Goal: Task Accomplishment & Management: Manage account settings

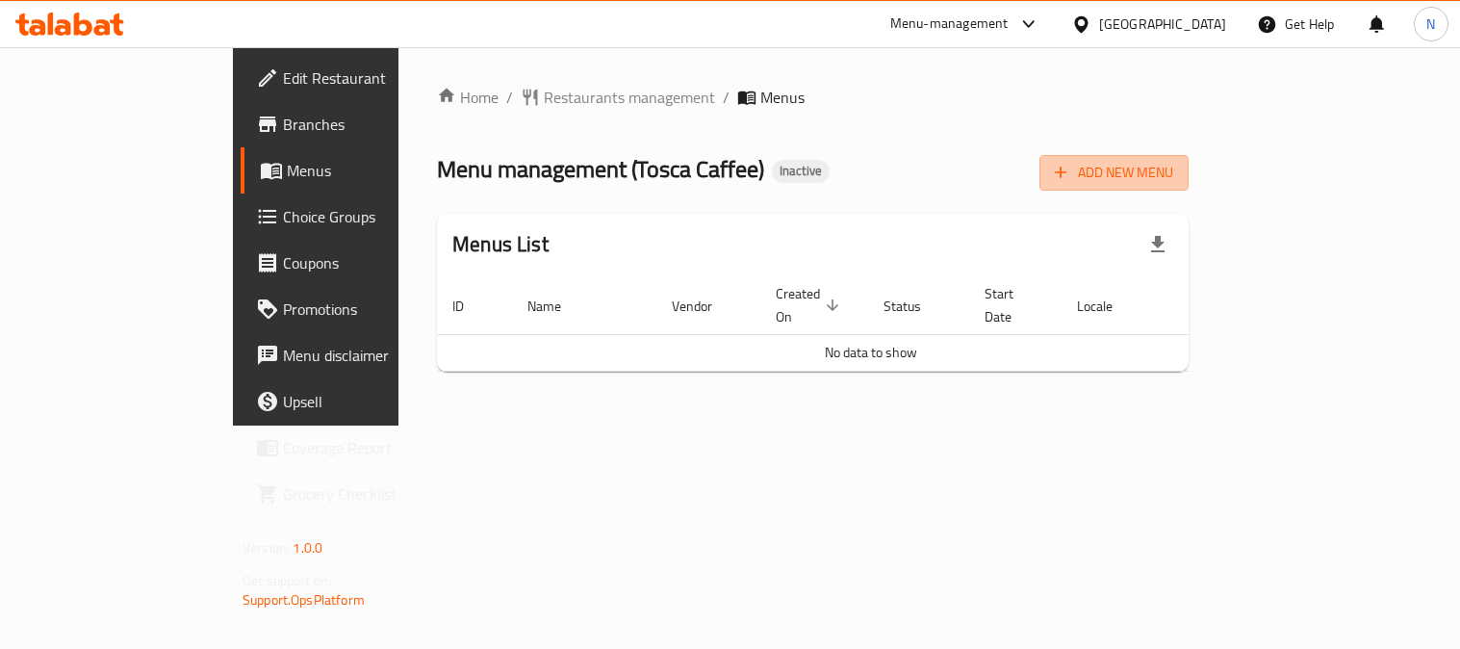
click at [1173, 164] on span "Add New Menu" at bounding box center [1114, 173] width 118 height 24
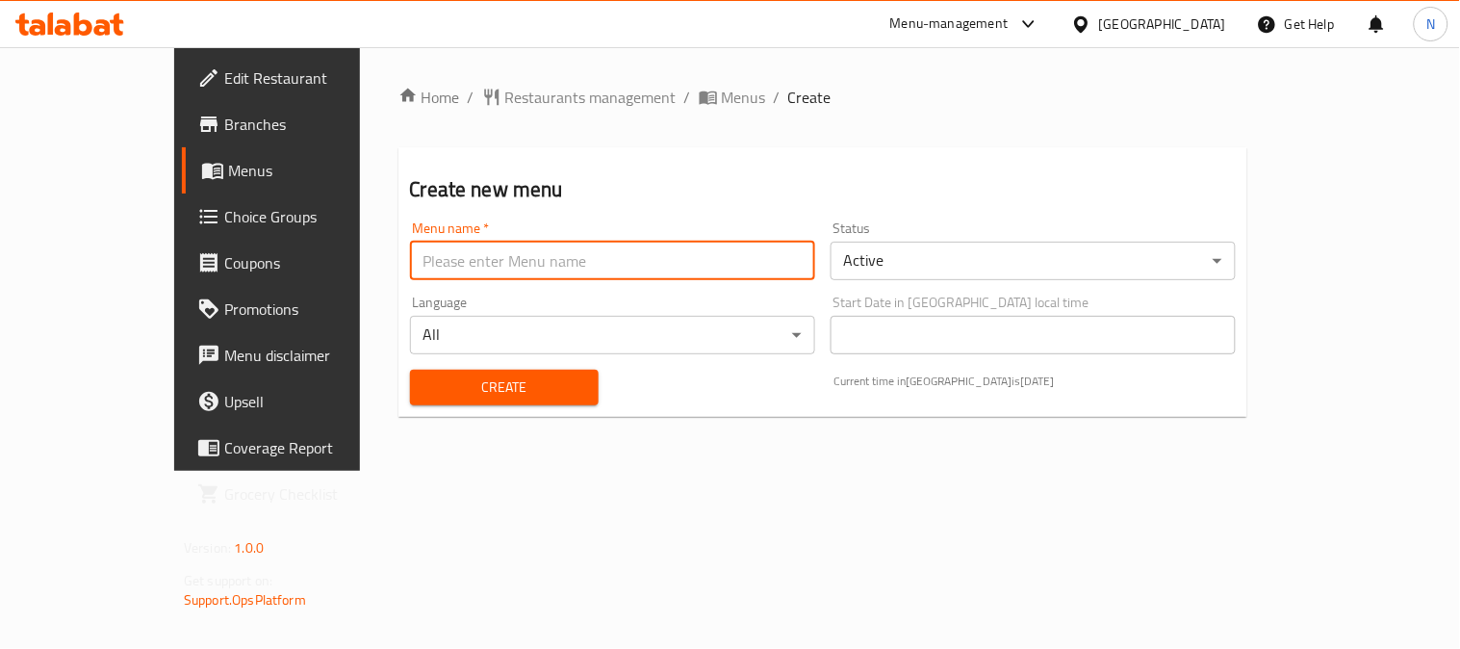
click at [540, 243] on input "text" at bounding box center [612, 261] width 405 height 38
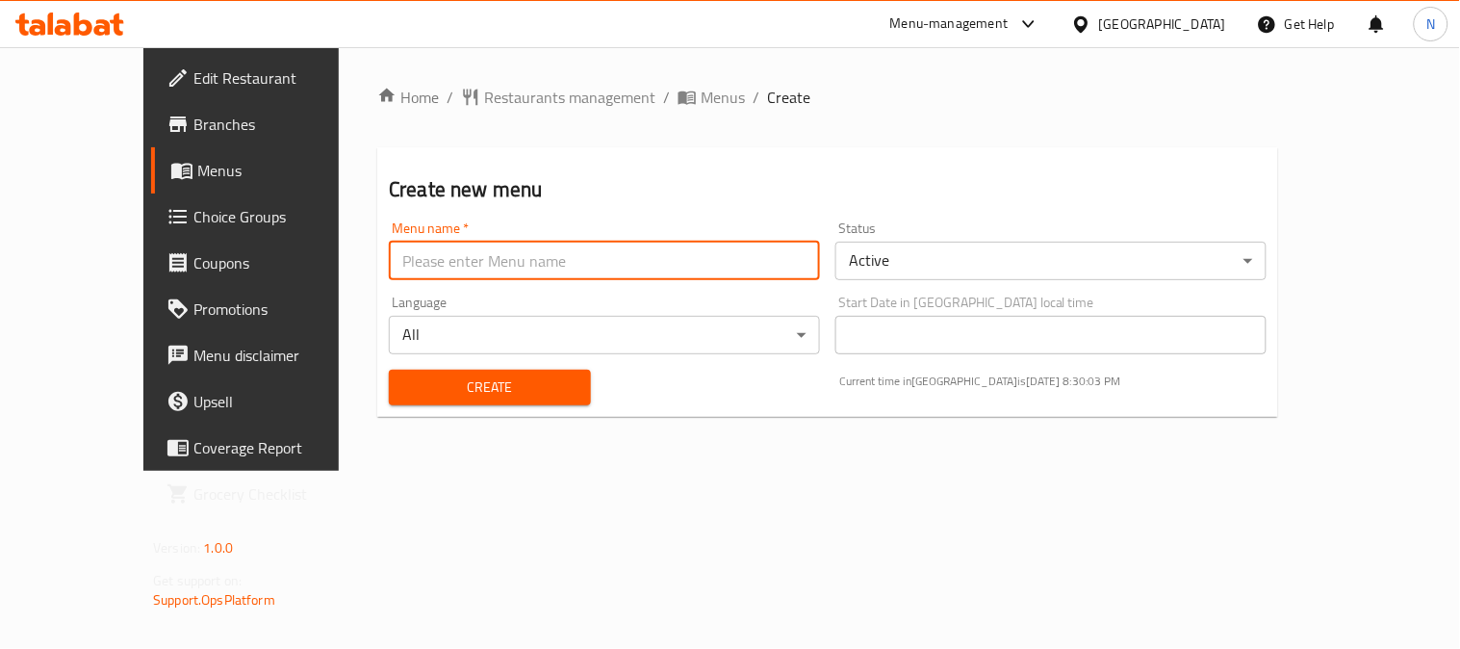
type input "new"
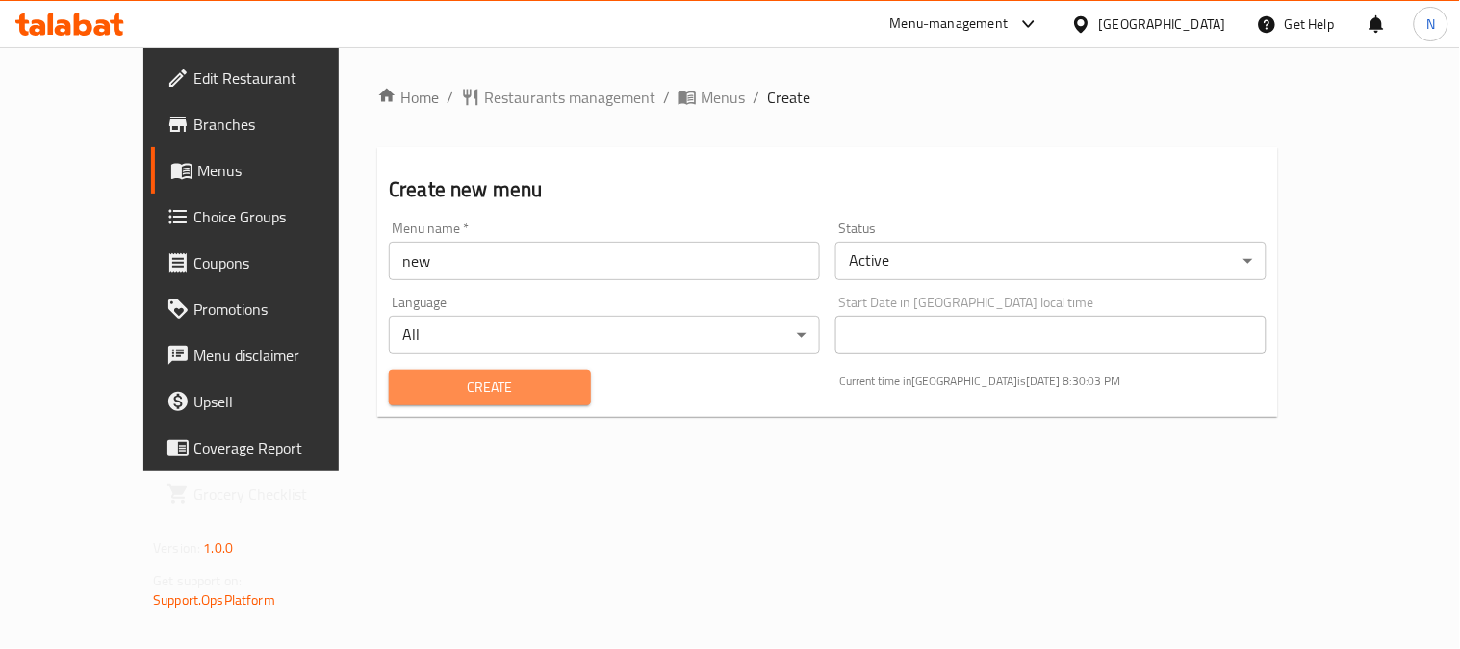
click at [404, 375] on span "Create" at bounding box center [489, 387] width 171 height 24
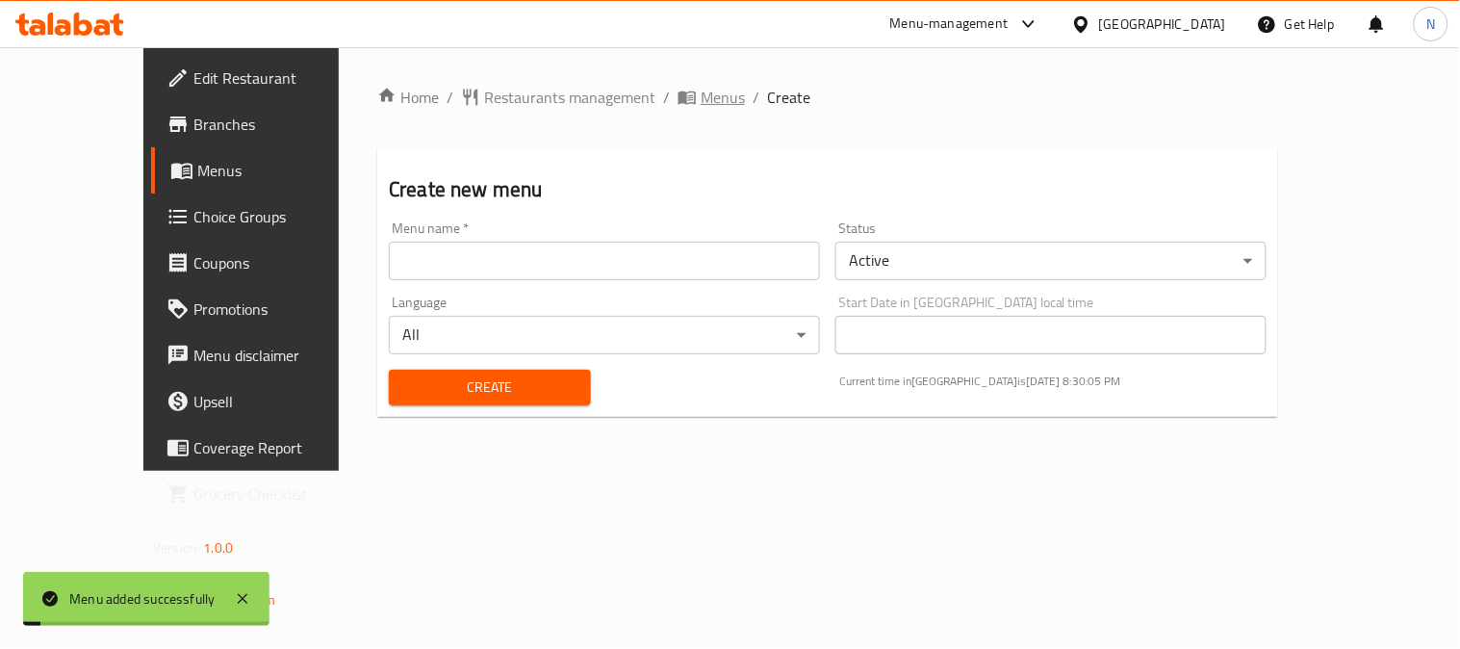
click at [701, 92] on span "Menus" at bounding box center [723, 97] width 44 height 23
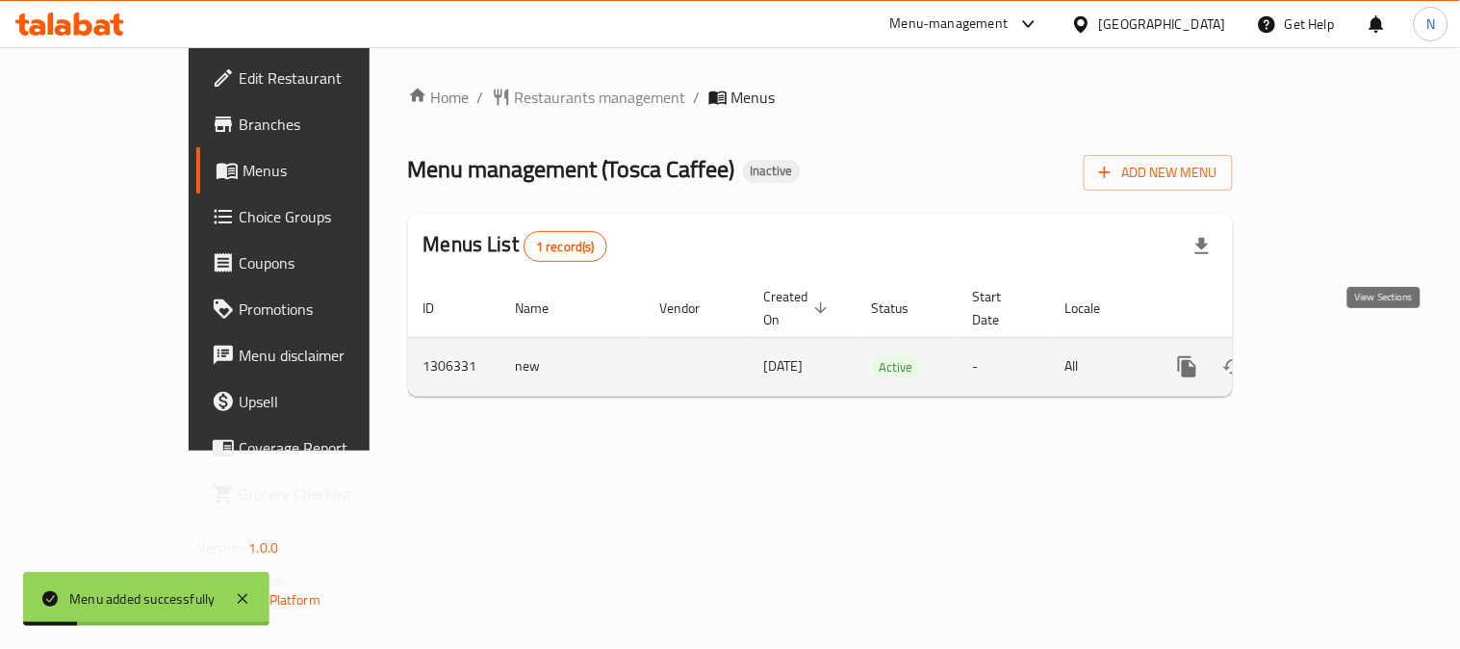
click at [1338, 355] on icon "enhanced table" at bounding box center [1326, 366] width 23 height 23
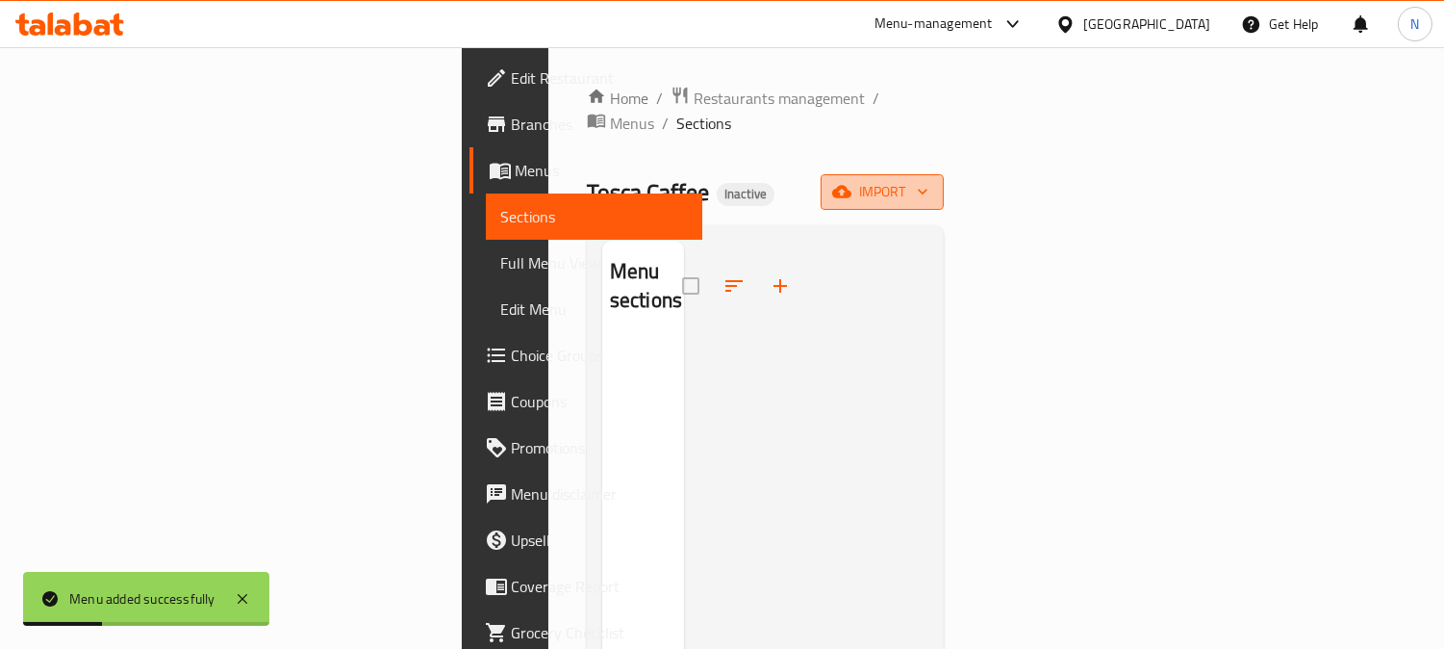
click at [929, 180] on span "import" at bounding box center [882, 192] width 92 height 24
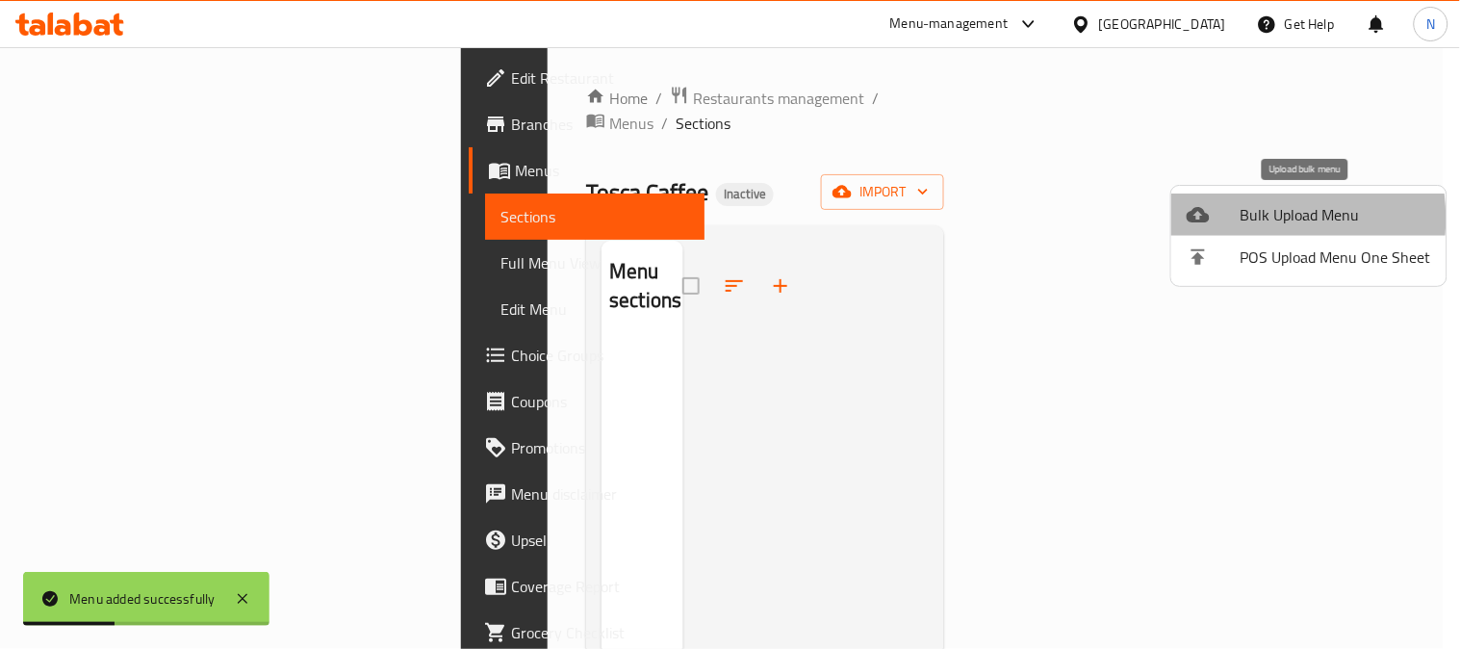
click at [1238, 218] on div at bounding box center [1214, 214] width 54 height 23
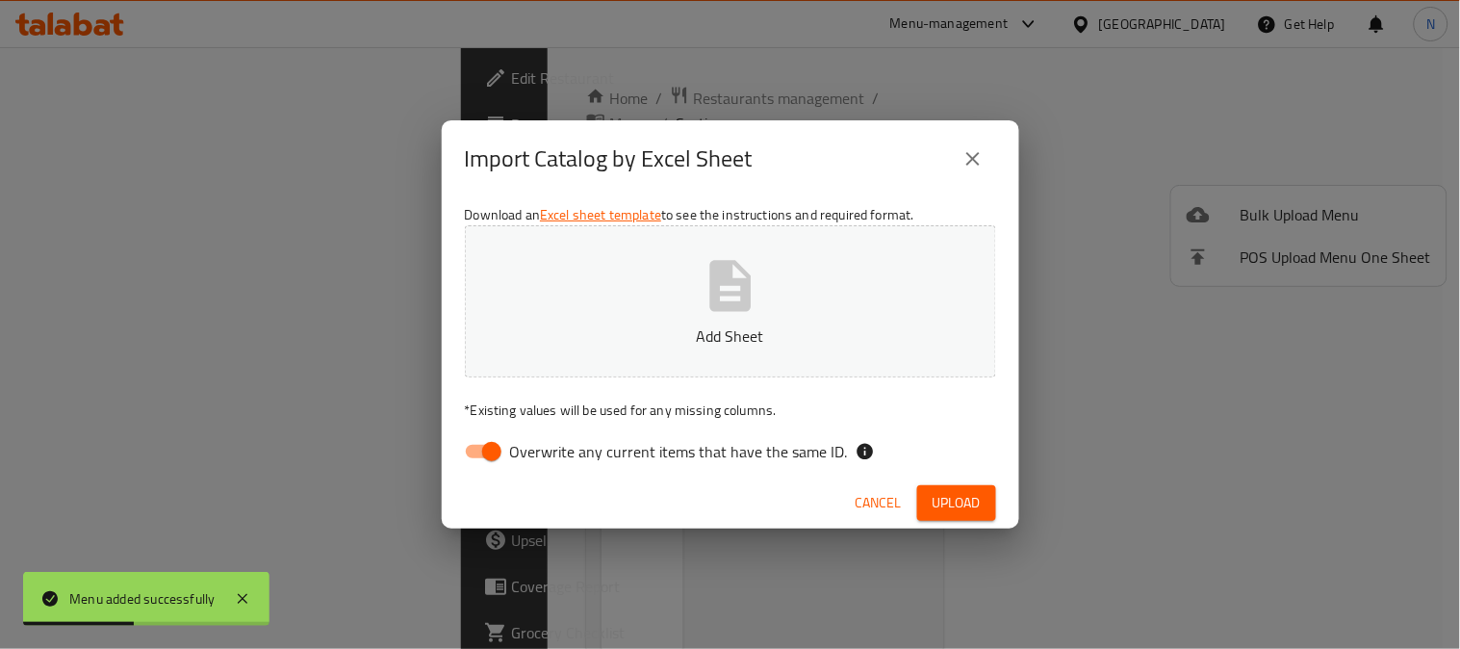
click at [473, 454] on input "Overwrite any current items that have the same ID." at bounding box center [492, 451] width 110 height 37
checkbox input "false"
click at [950, 503] on span "Upload" at bounding box center [956, 503] width 48 height 24
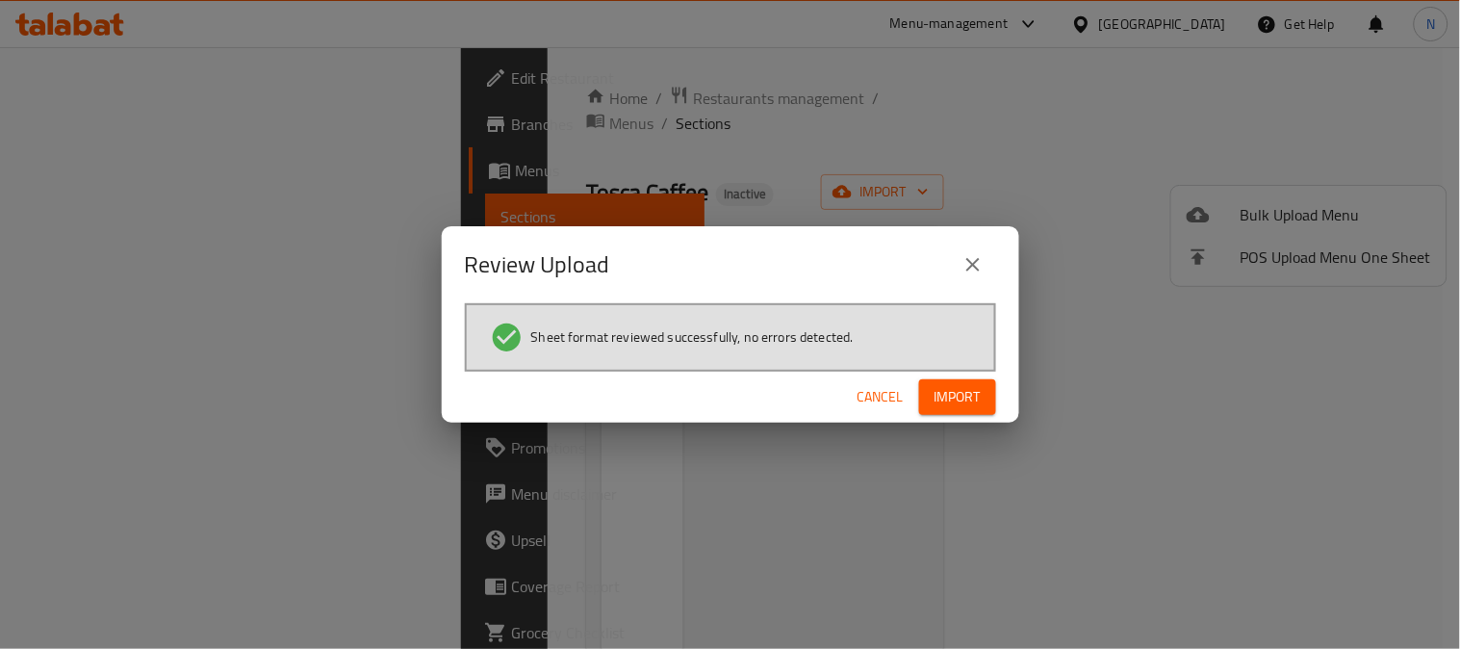
click at [934, 398] on span "Import" at bounding box center [957, 397] width 46 height 24
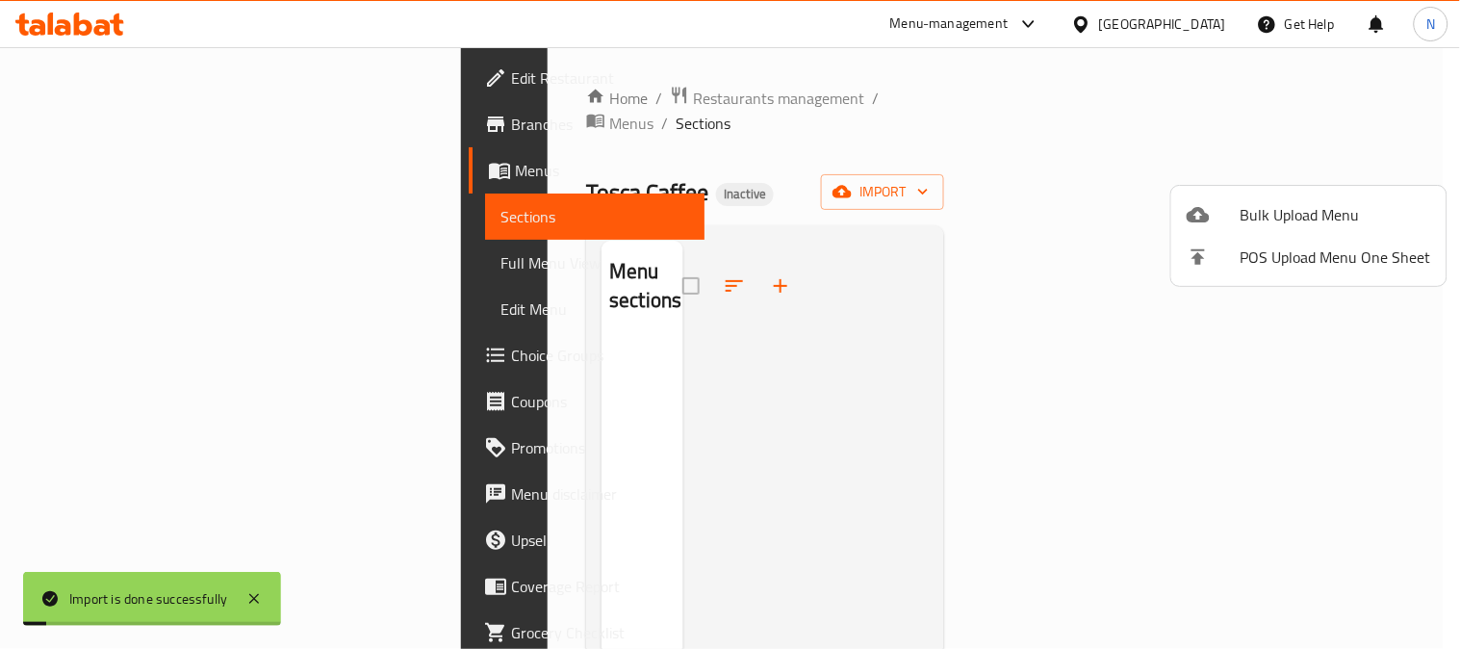
click at [83, 252] on div at bounding box center [730, 324] width 1460 height 649
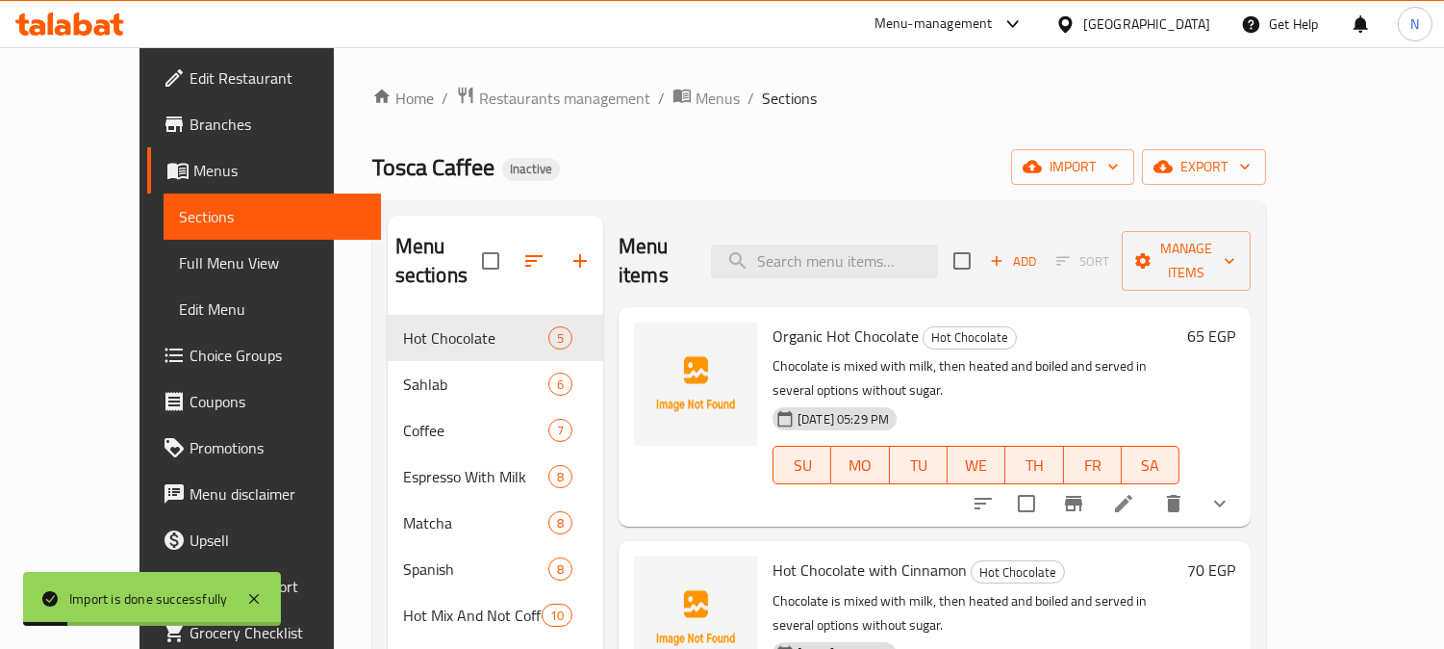
click at [179, 258] on span "Full Menu View" at bounding box center [272, 262] width 187 height 23
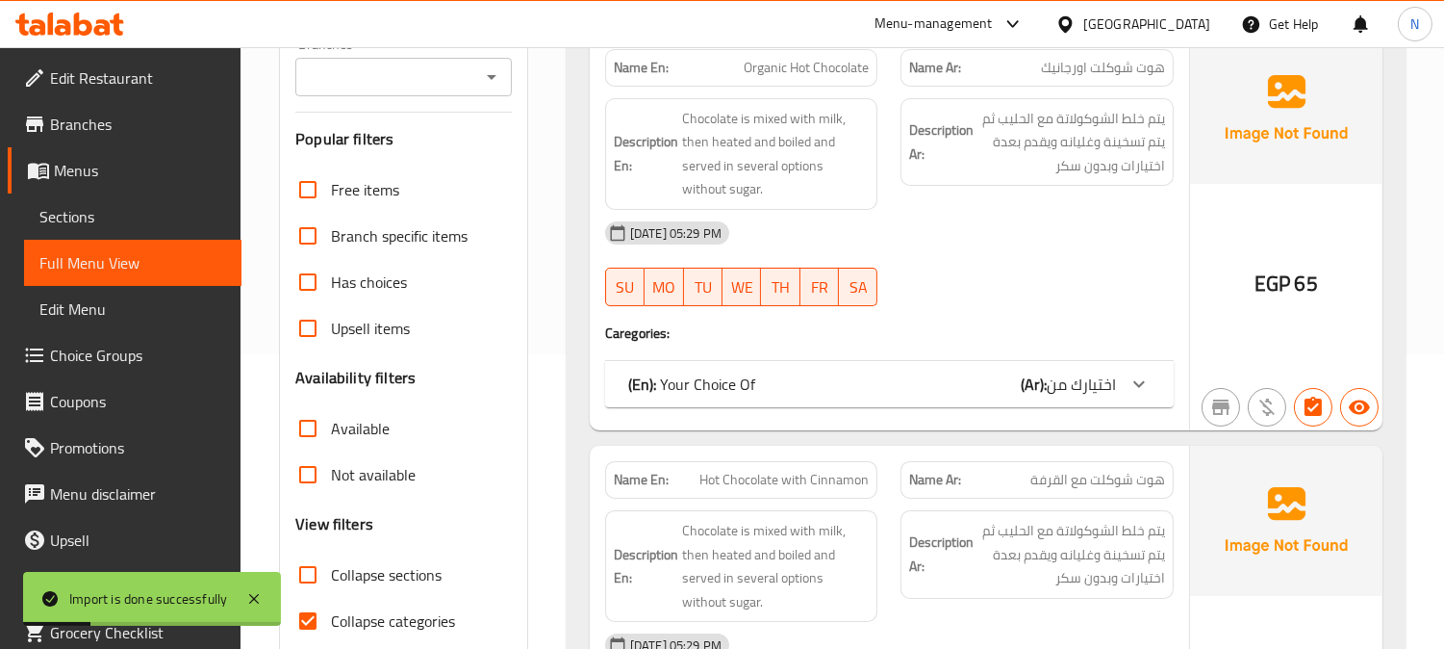
scroll to position [427, 0]
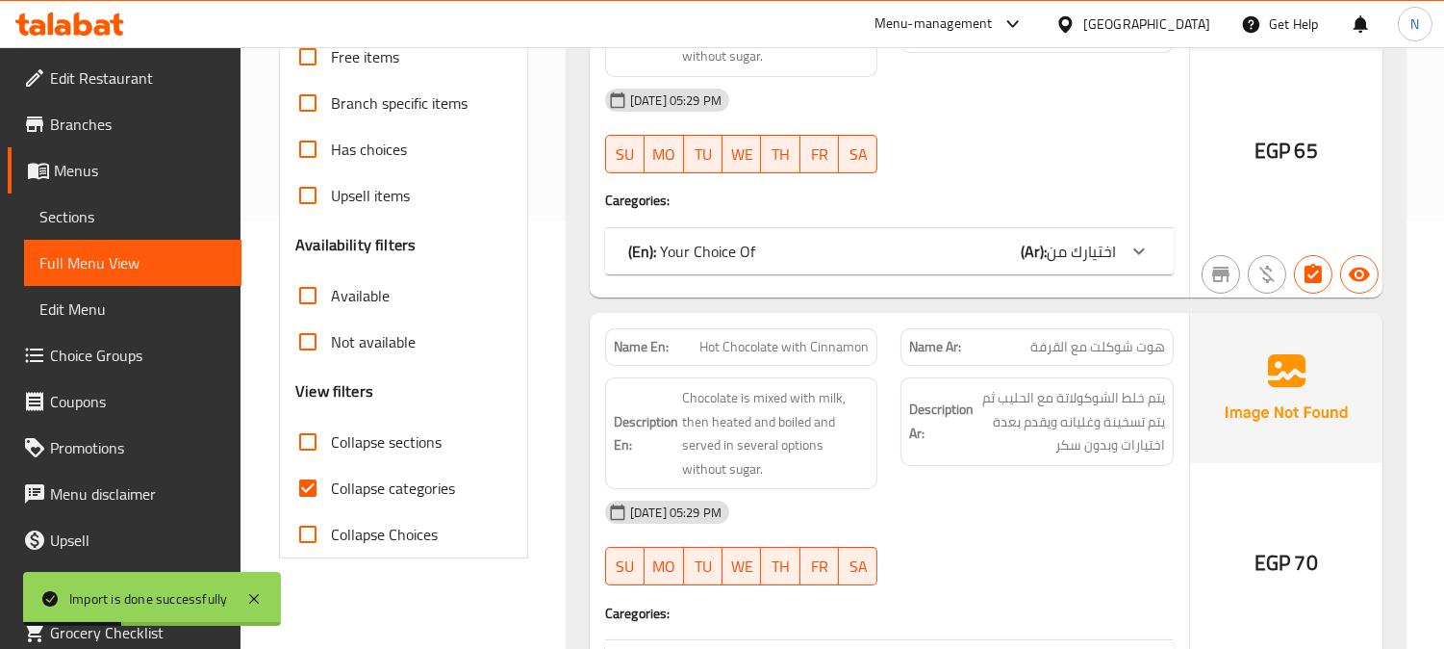
click at [299, 486] on input "Collapse categories" at bounding box center [308, 488] width 46 height 46
checkbox input "false"
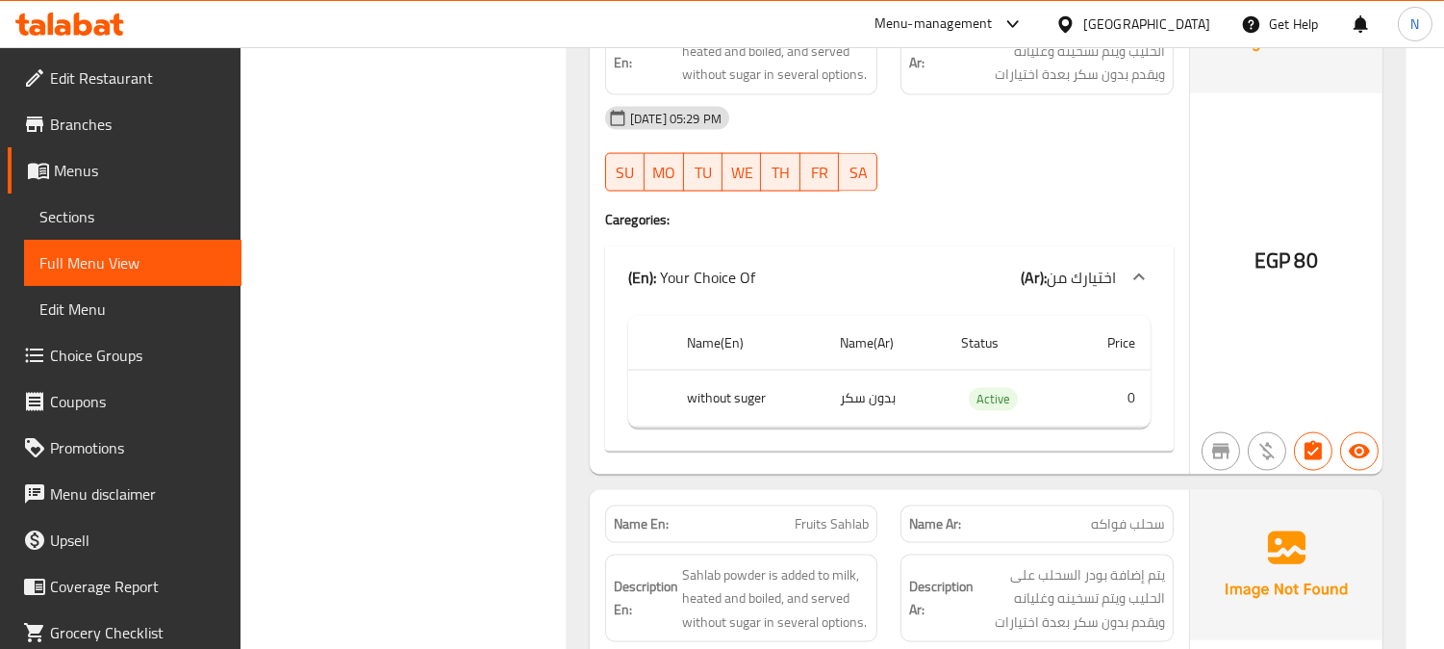
scroll to position [5559, 0]
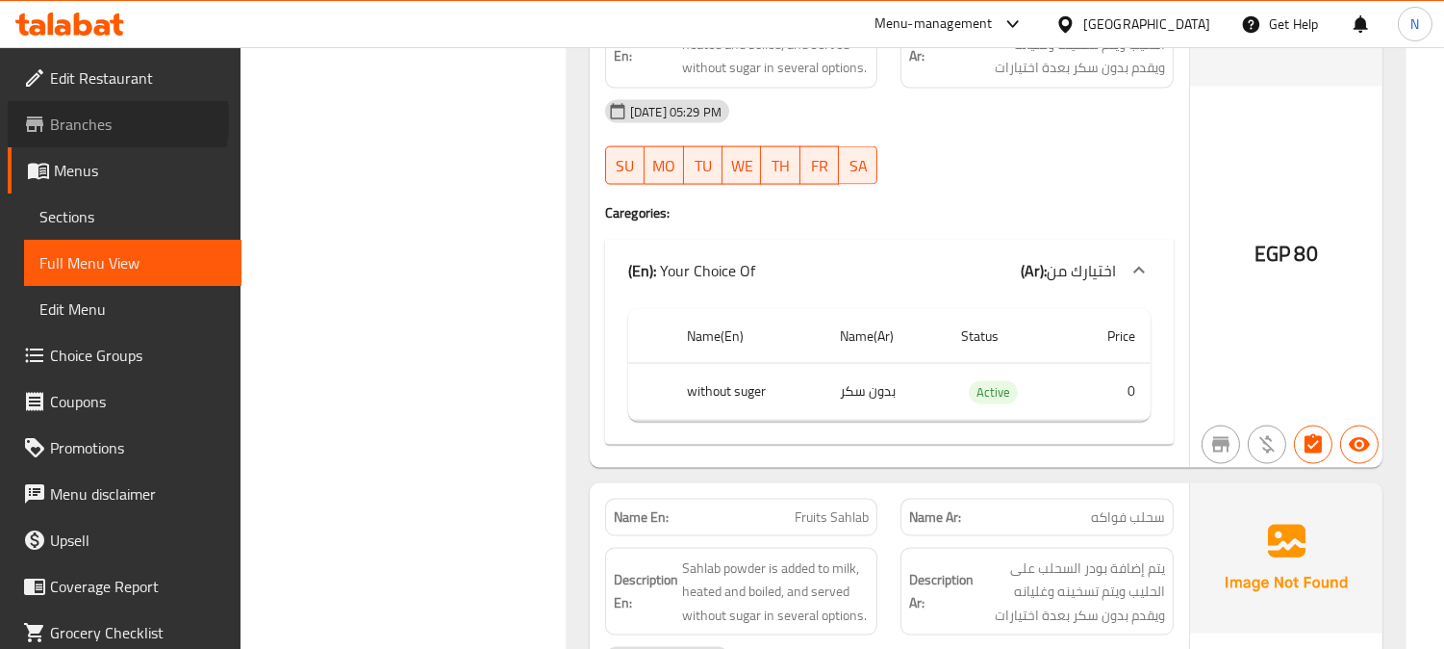
click at [69, 119] on span "Branches" at bounding box center [138, 124] width 176 height 23
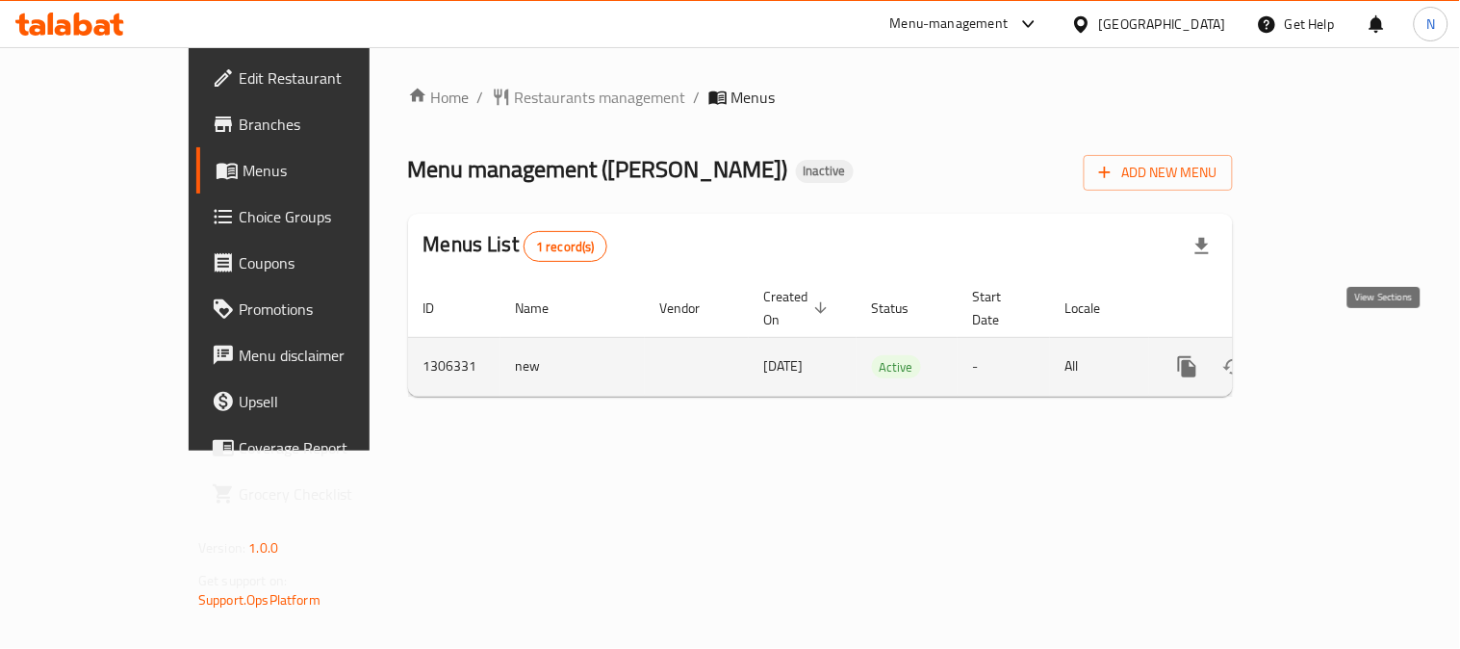
click at [1338, 355] on icon "enhanced table" at bounding box center [1326, 366] width 23 height 23
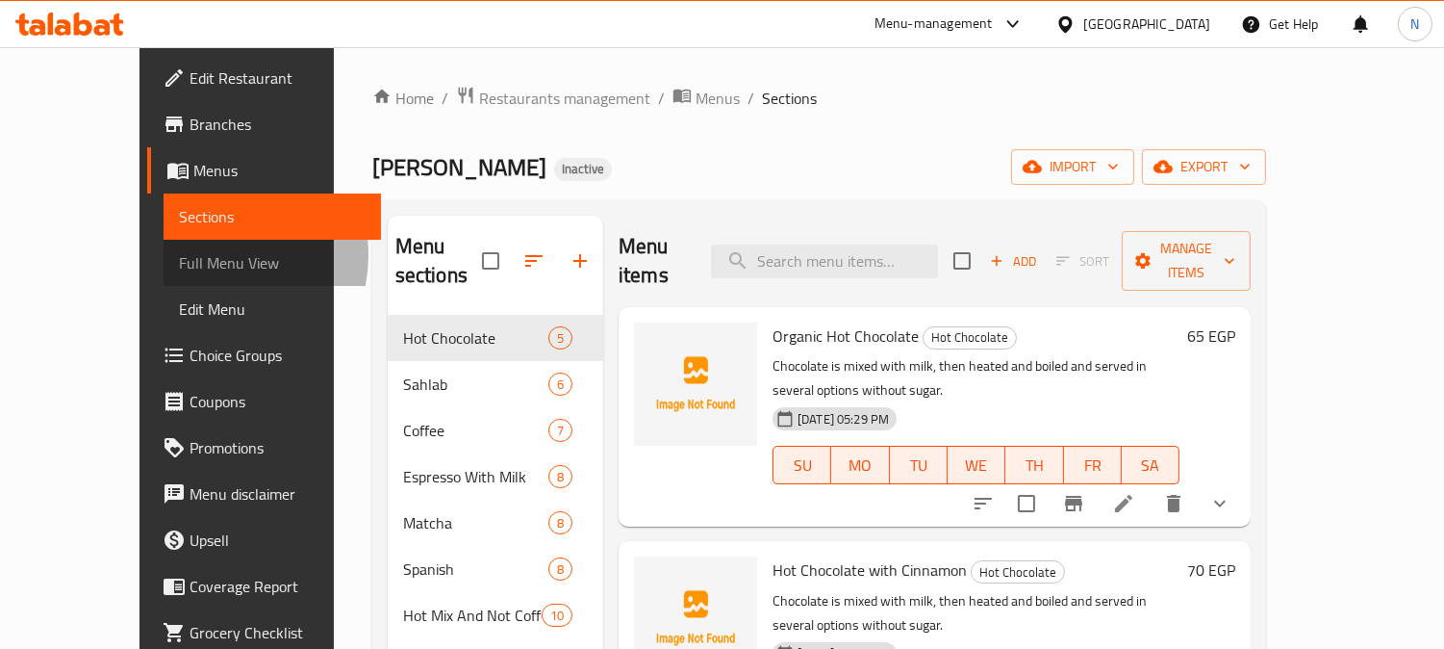
click at [179, 255] on span "Full Menu View" at bounding box center [272, 262] width 187 height 23
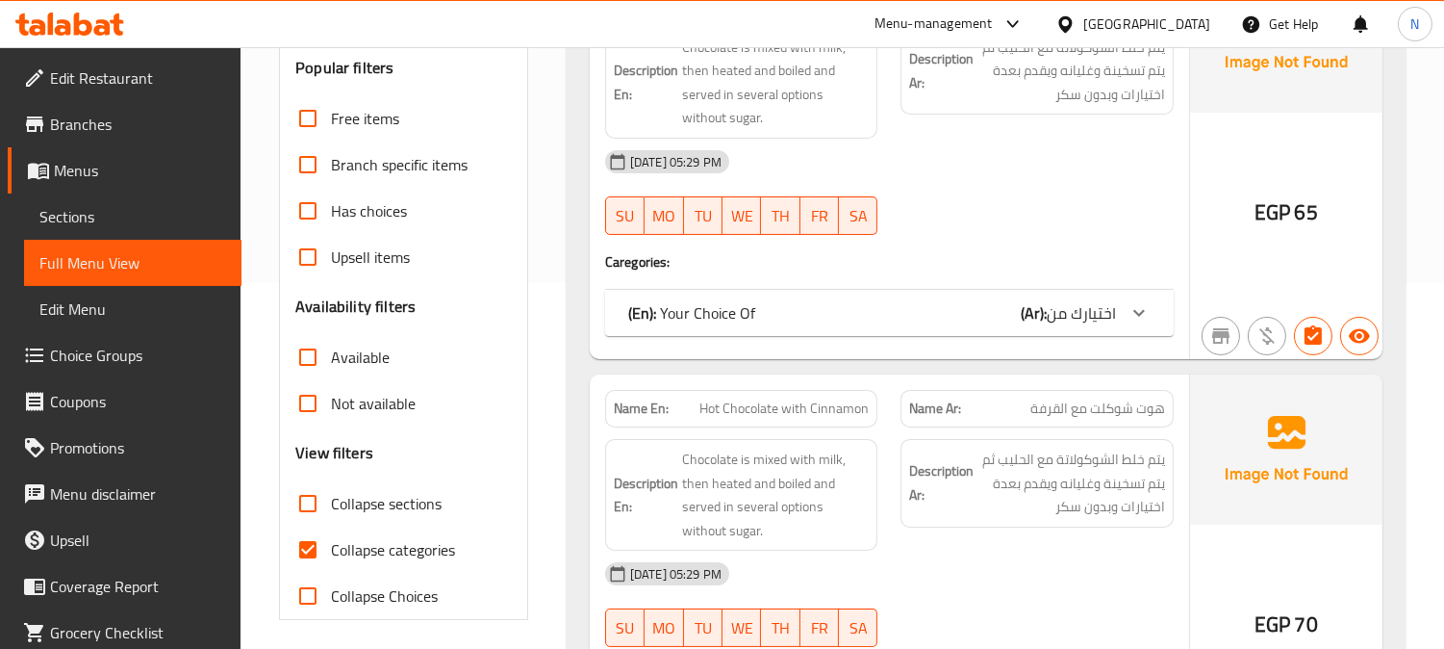
scroll to position [427, 0]
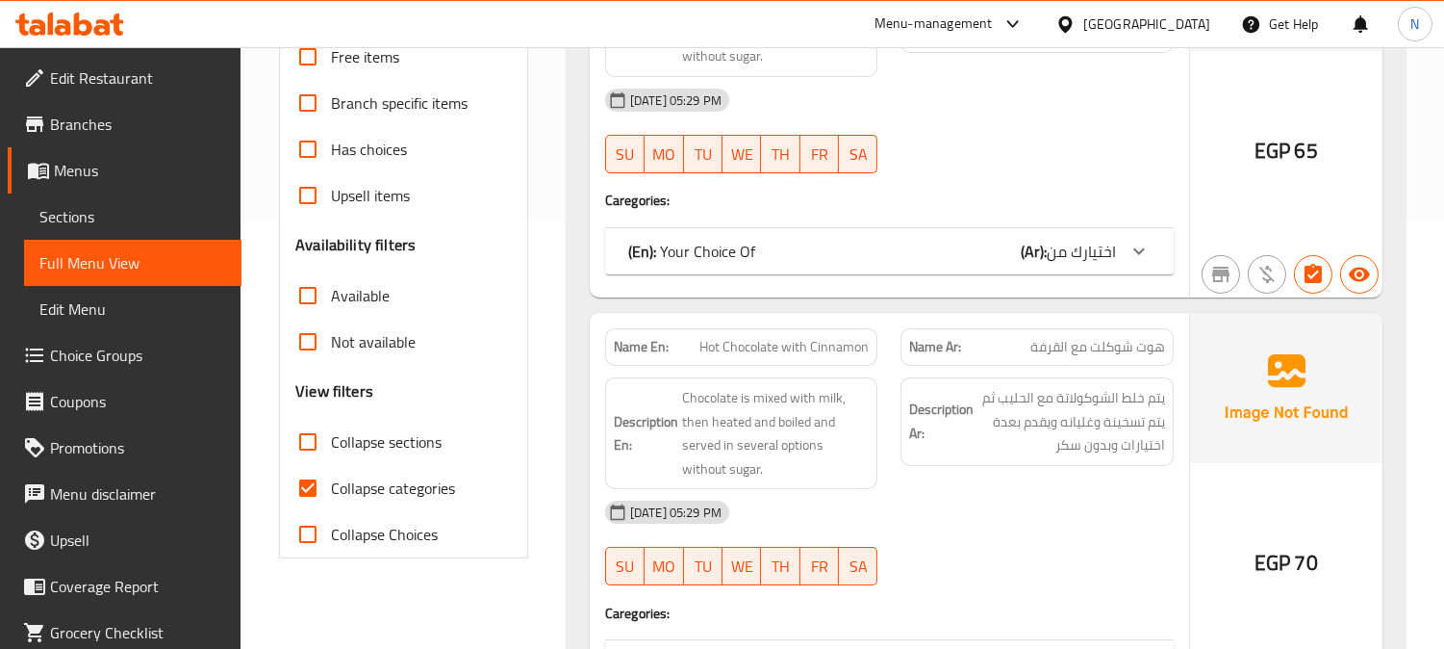
click at [315, 488] on input "Collapse categories" at bounding box center [308, 488] width 46 height 46
checkbox input "false"
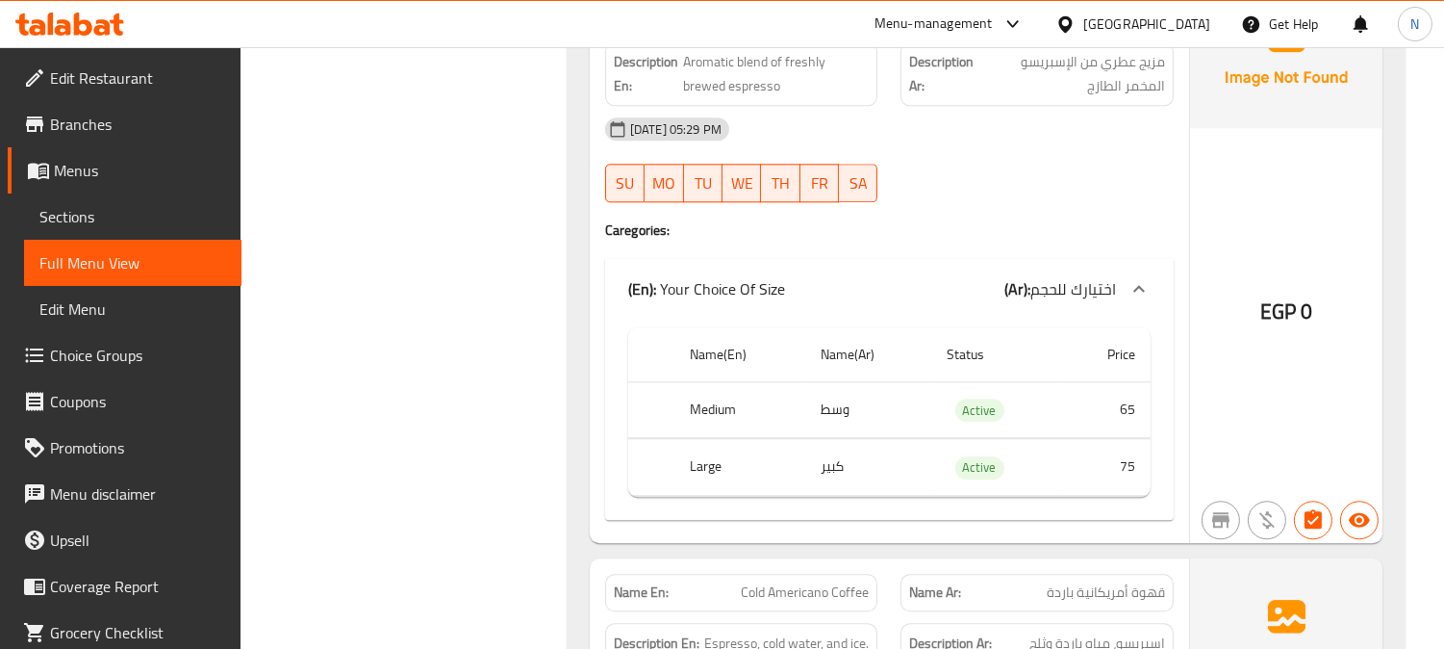
scroll to position [8661, 0]
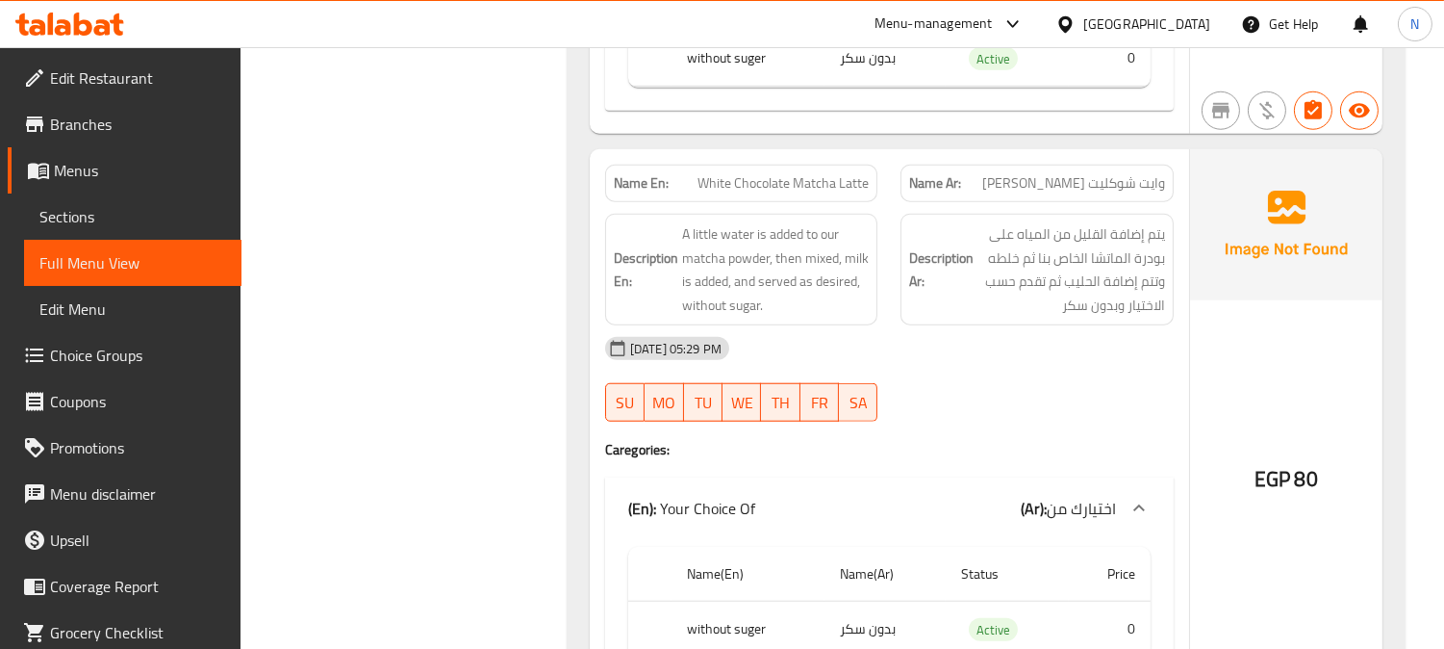
scroll to position [16252, 0]
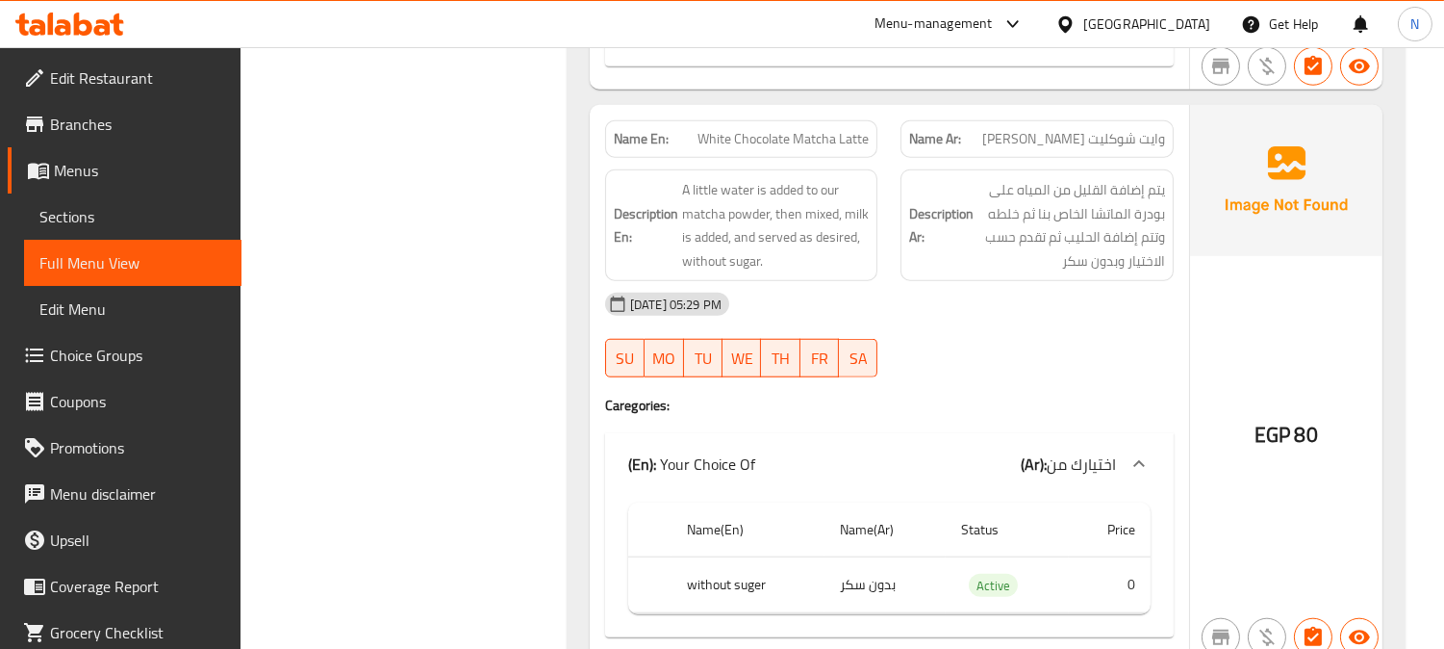
copy span "Matcha"
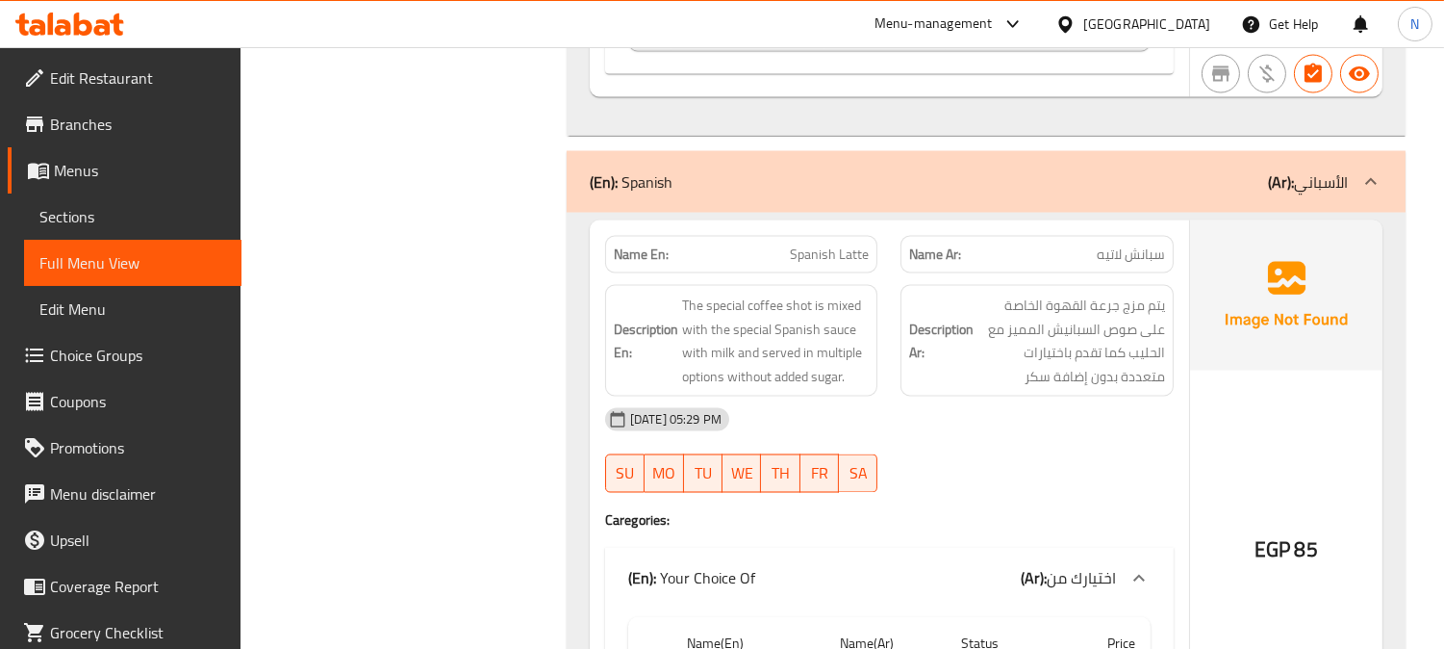
scroll to position [19139, 0]
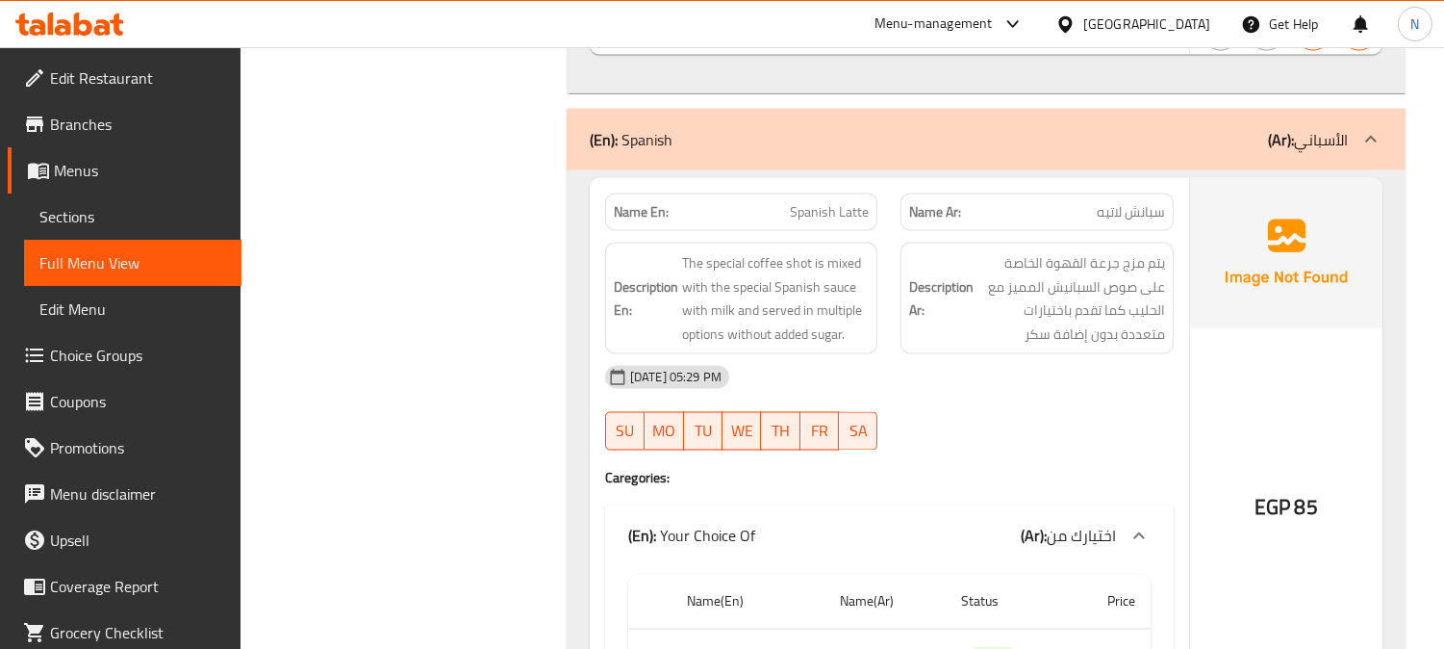
copy span "Spanish Latte"
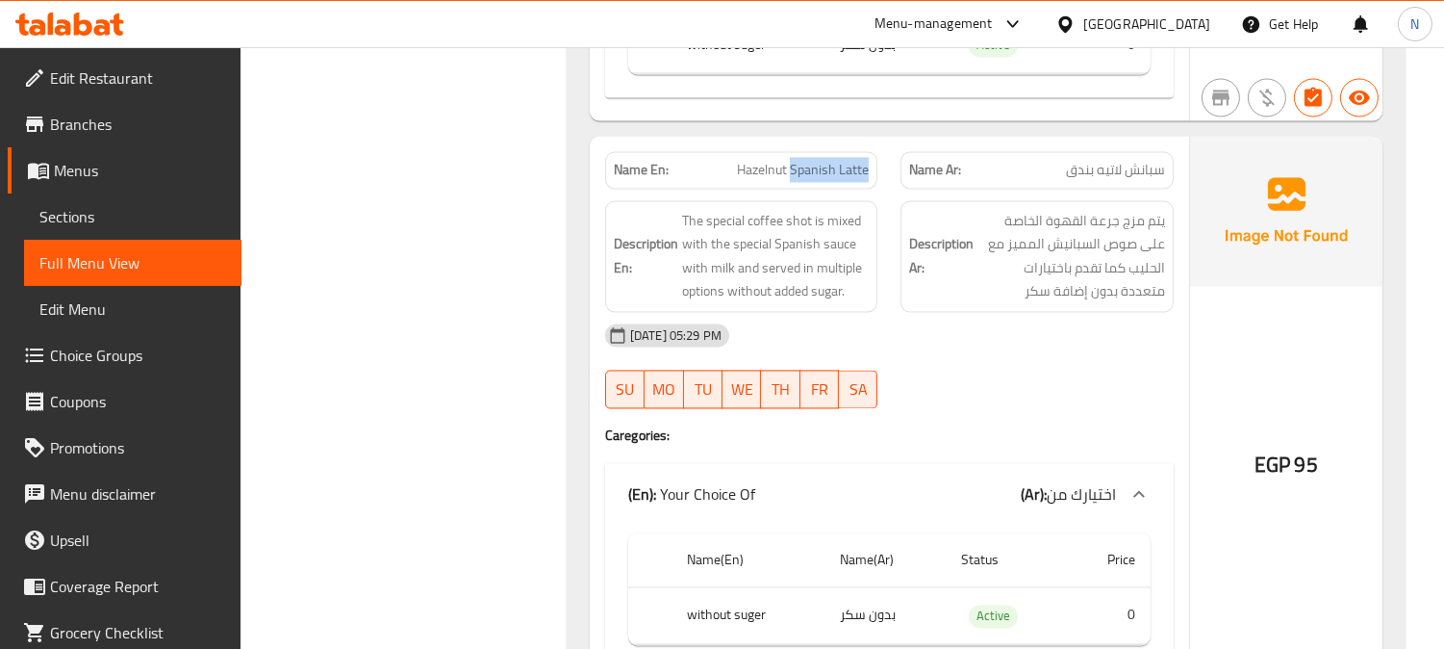
scroll to position [19815, 0]
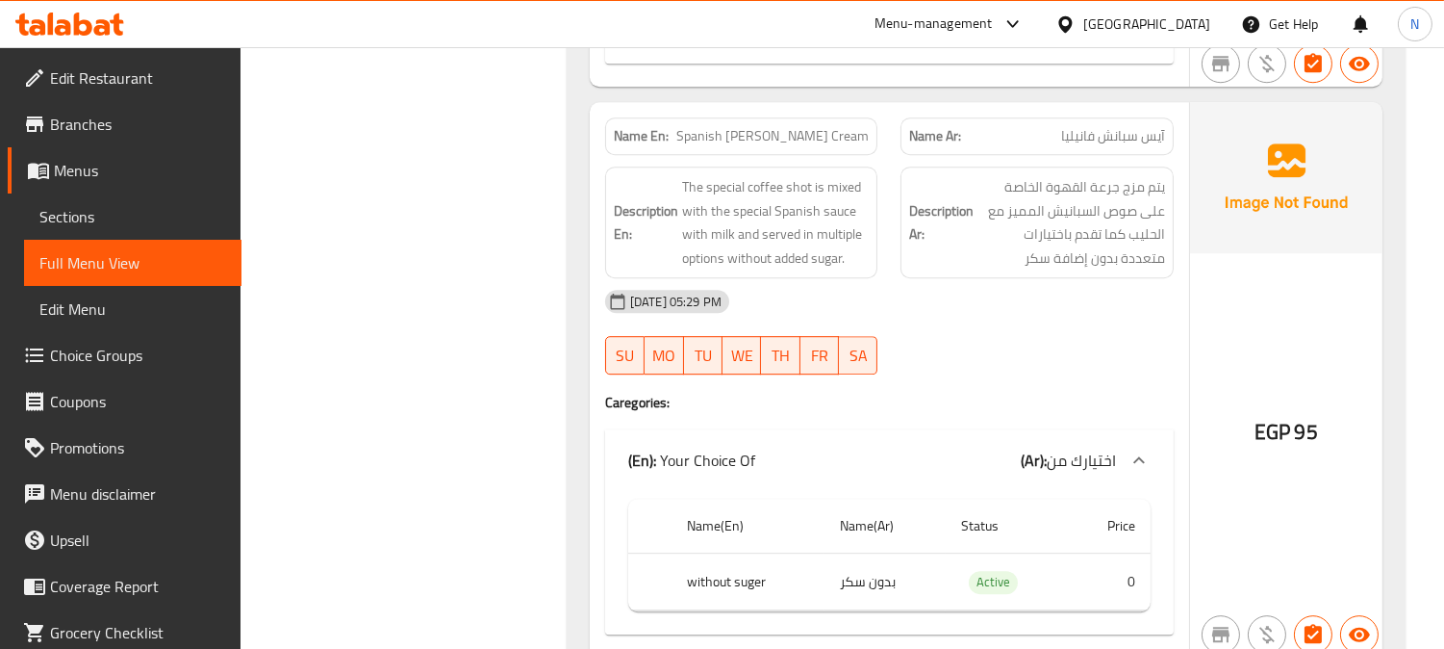
scroll to position [23236, 0]
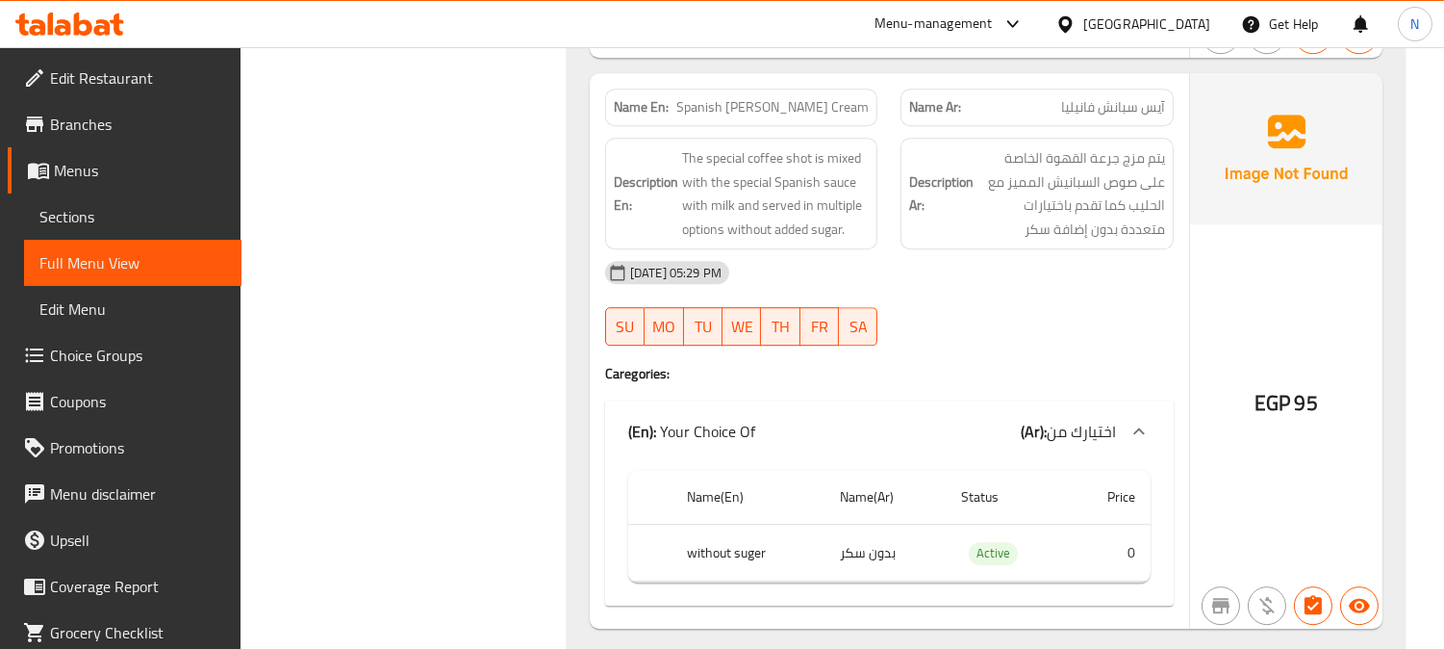
copy span "Spanish Vanilla Ice Cream"
click at [127, 213] on span "Sections" at bounding box center [132, 216] width 187 height 23
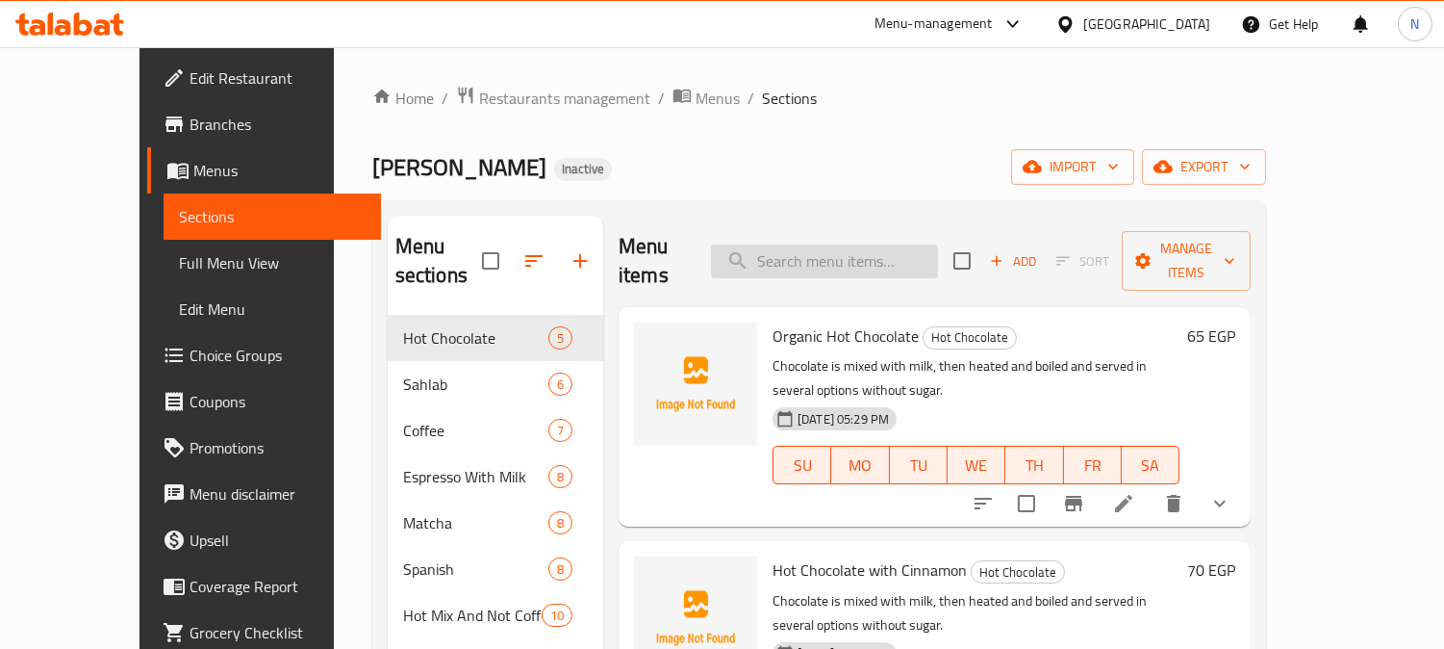
click at [854, 244] on input "search" at bounding box center [824, 261] width 227 height 34
paste input "Spanish Vanilla Ice Cream"
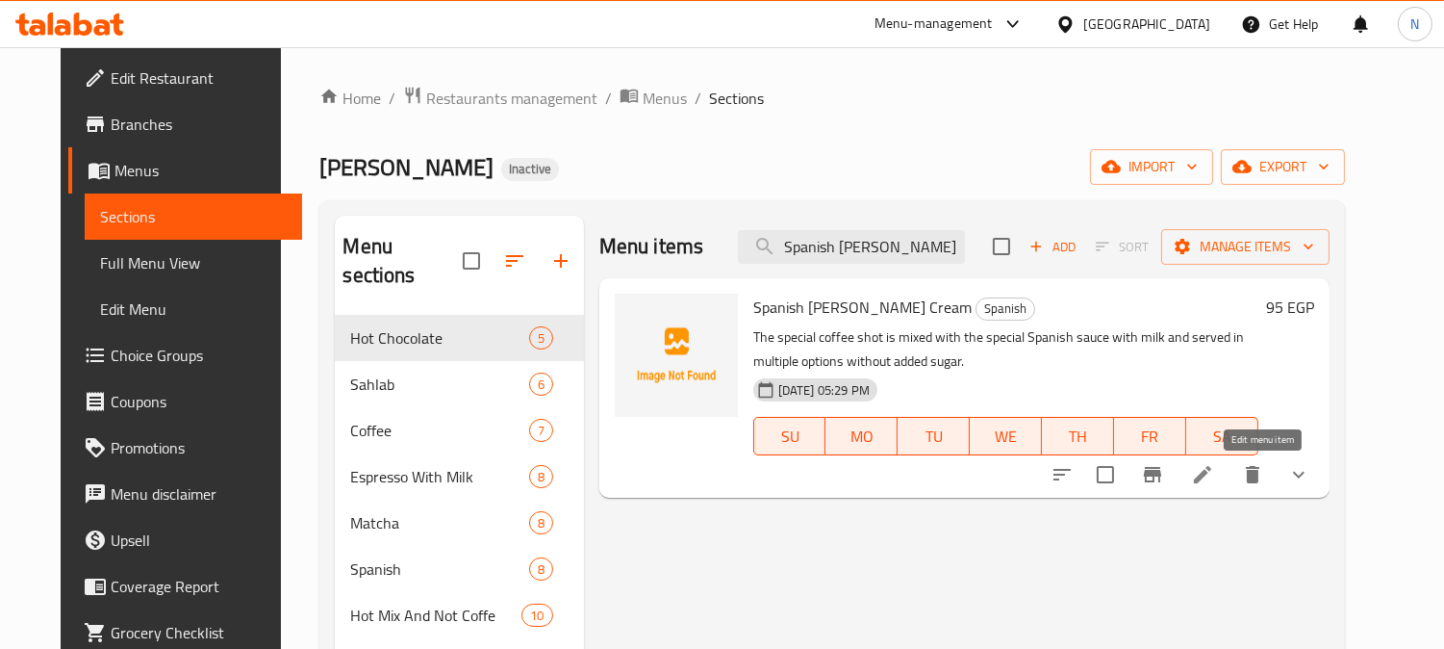
type input "Spanish Vanilla Ice Cream"
click at [1214, 473] on icon at bounding box center [1202, 474] width 23 height 23
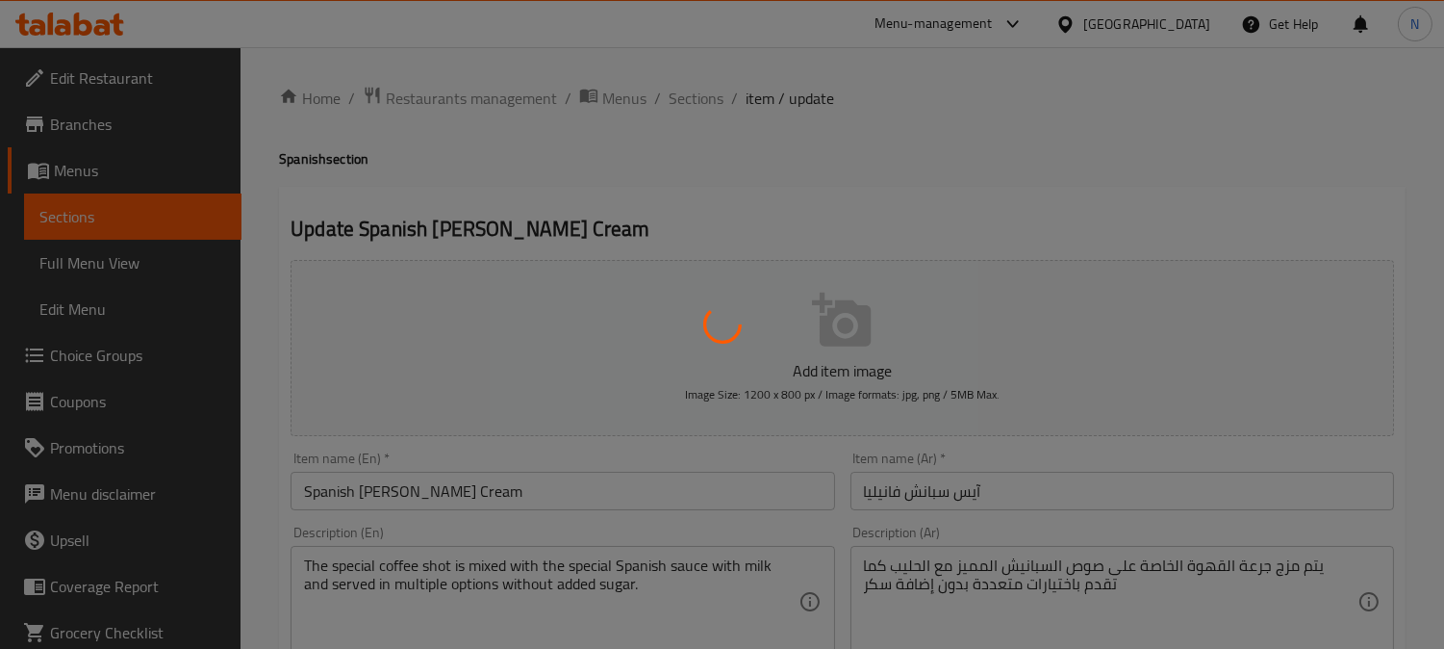
type input "اختيارك من"
type input "0"
type input "1"
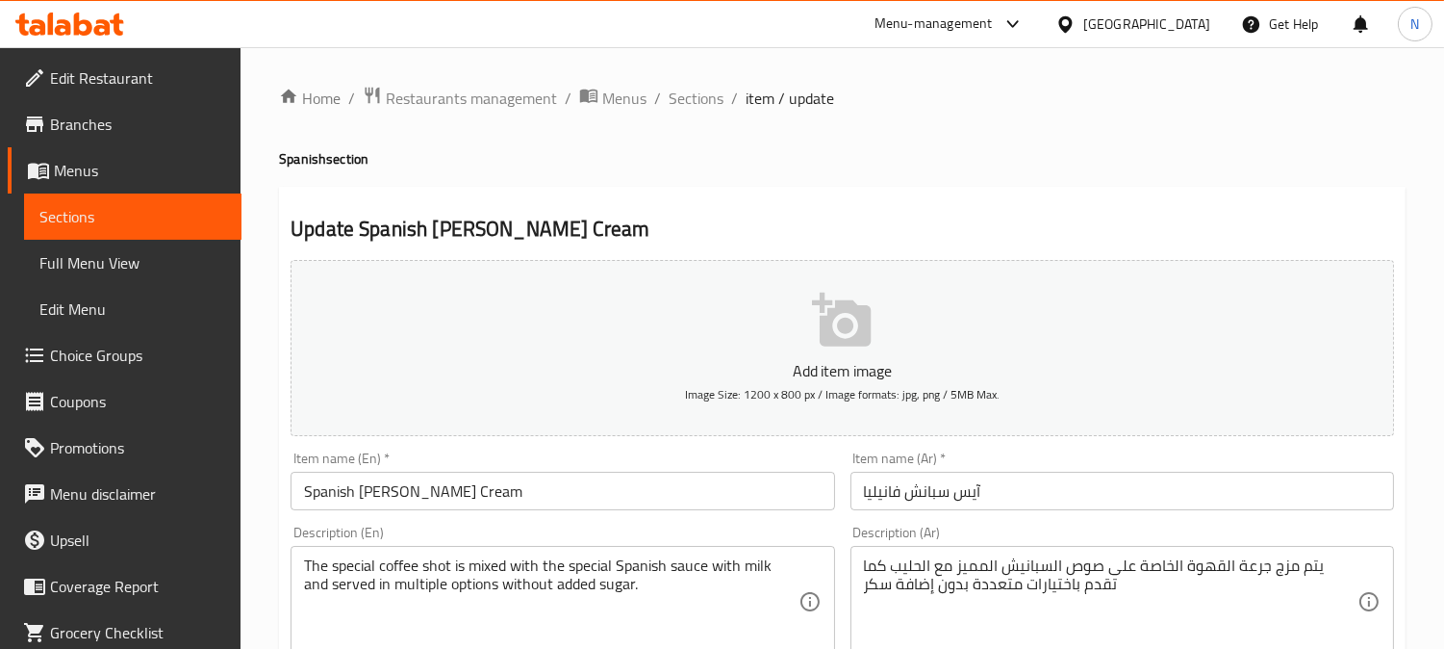
click at [449, 489] on input "Spanish Vanilla Ice Cream" at bounding box center [563, 491] width 544 height 38
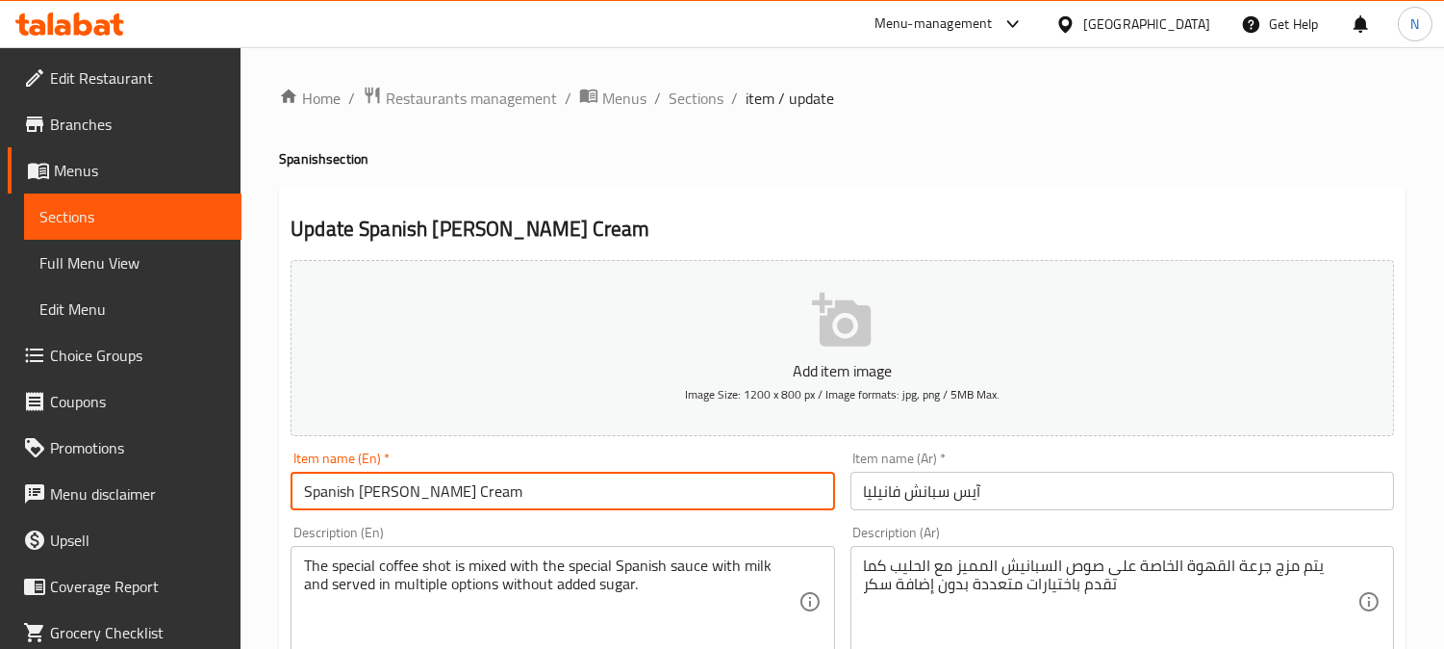
click at [449, 489] on input "Spanish Vanilla Ice Cream" at bounding box center [563, 491] width 544 height 38
type input "Spanish Vanilla Ice"
type input "اختيارك من"
type input "Spanish Vanilla Ice"
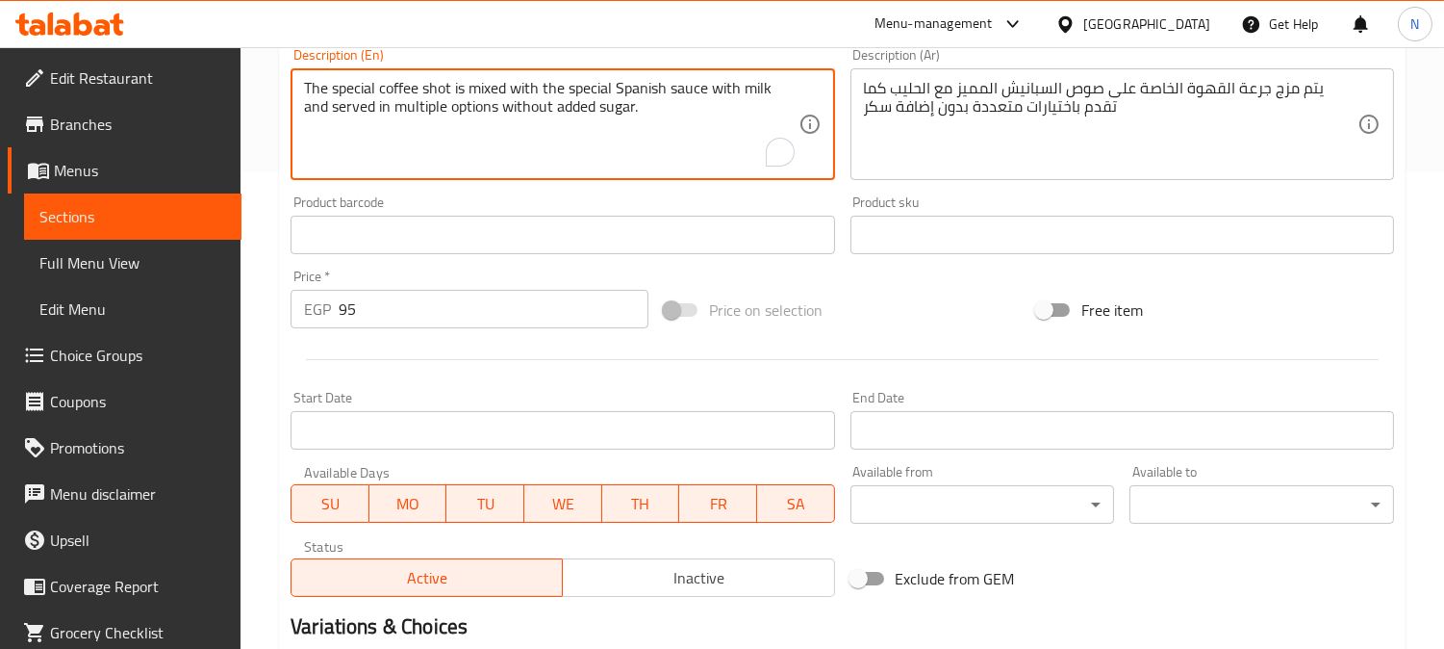
scroll to position [206, 0]
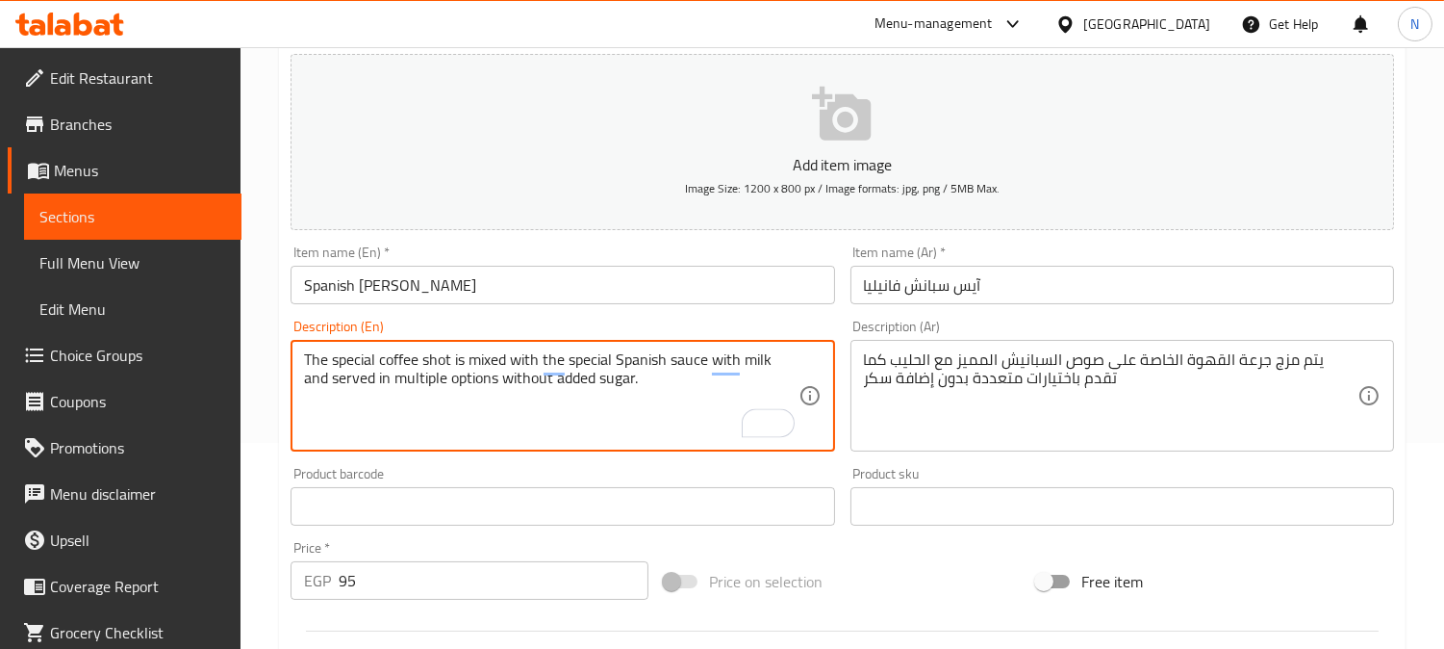
type input "اختيارك من"
click at [412, 284] on input "Spanish Vanilla Ice" at bounding box center [563, 285] width 544 height 38
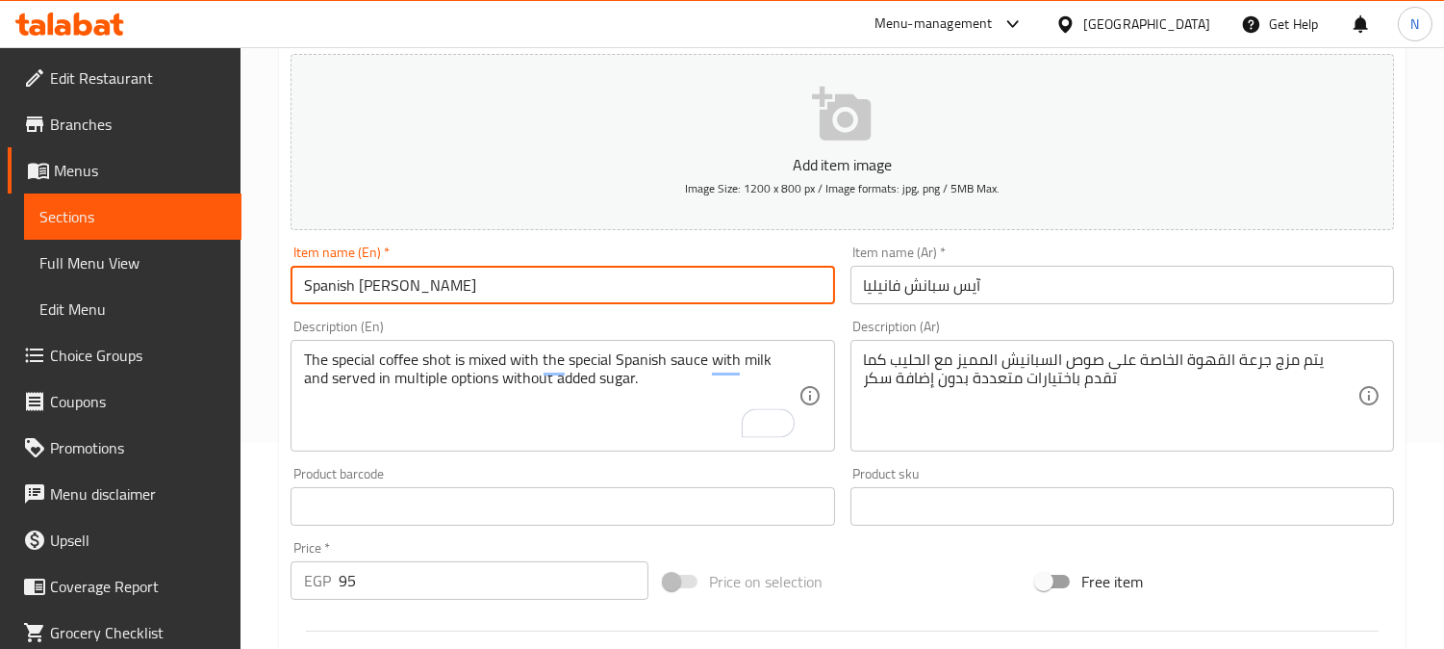
click at [412, 284] on input "Spanish Vanilla Ice" at bounding box center [563, 285] width 544 height 38
type input "Spanish Vanilla"
type input "اختيارك من"
click at [303, 283] on input "Spanish Vanilla" at bounding box center [563, 285] width 544 height 38
paste input "Ice"
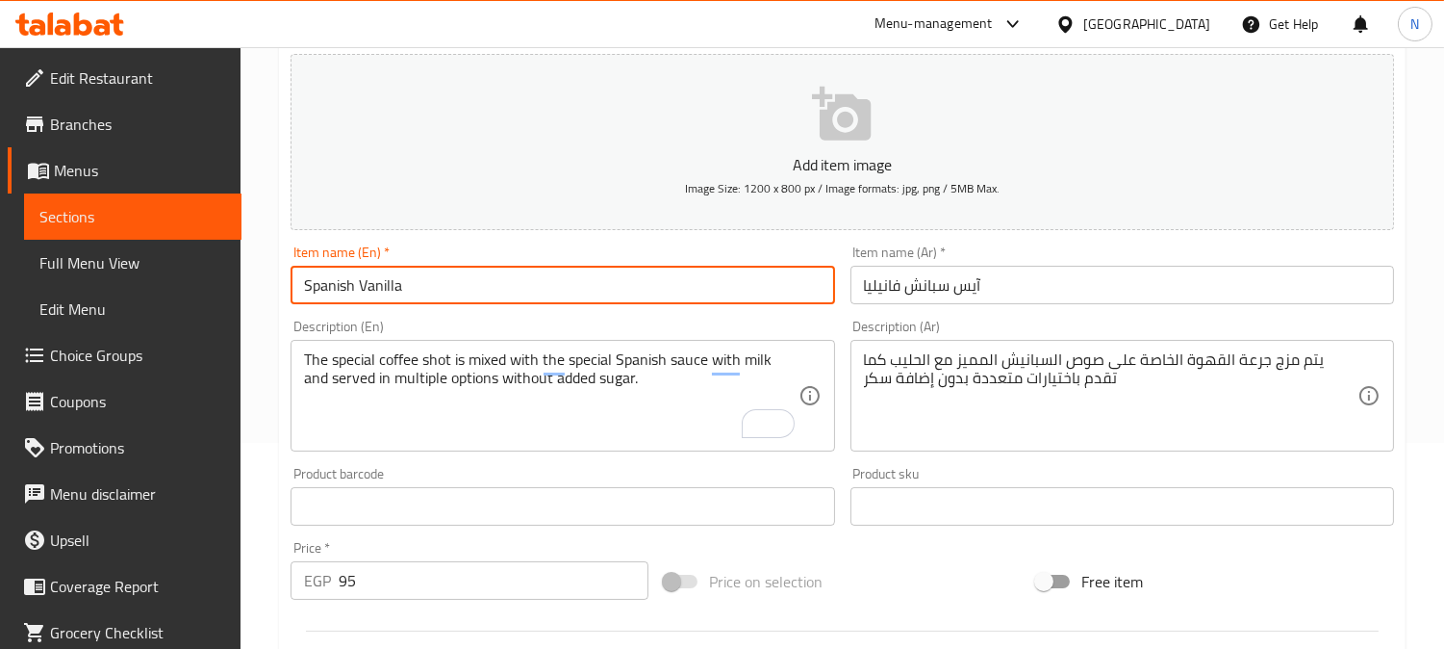
type input "Ice Spanish Vanilla"
type input "اختيارك من"
type input "Ice Spanish Vanilla"
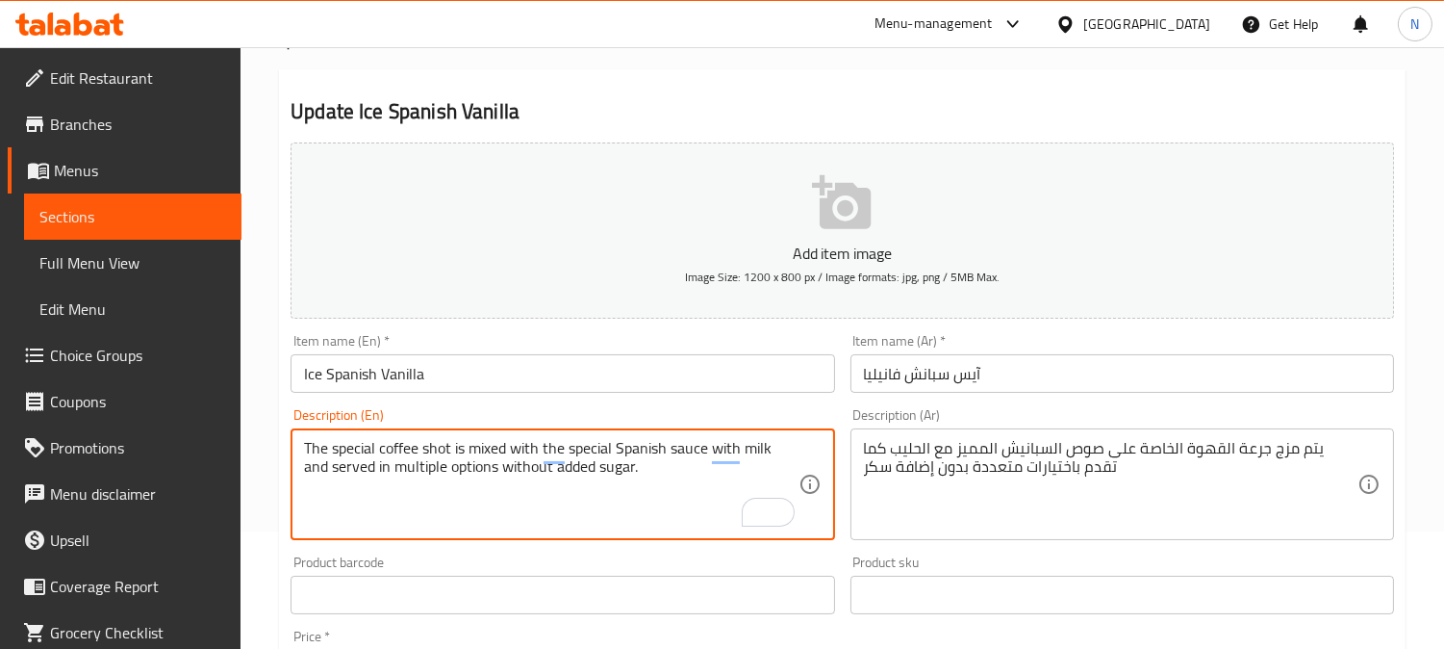
scroll to position [99, 0]
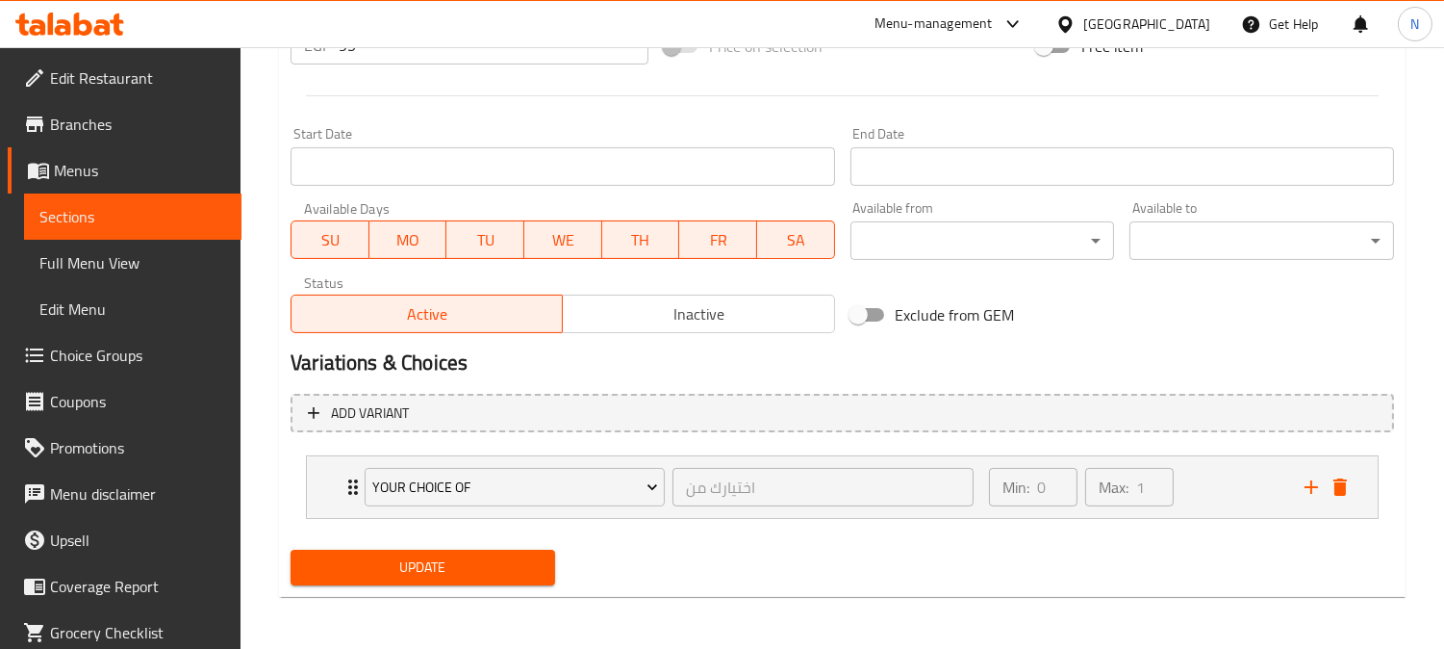
click at [444, 579] on button "Update" at bounding box center [423, 567] width 265 height 36
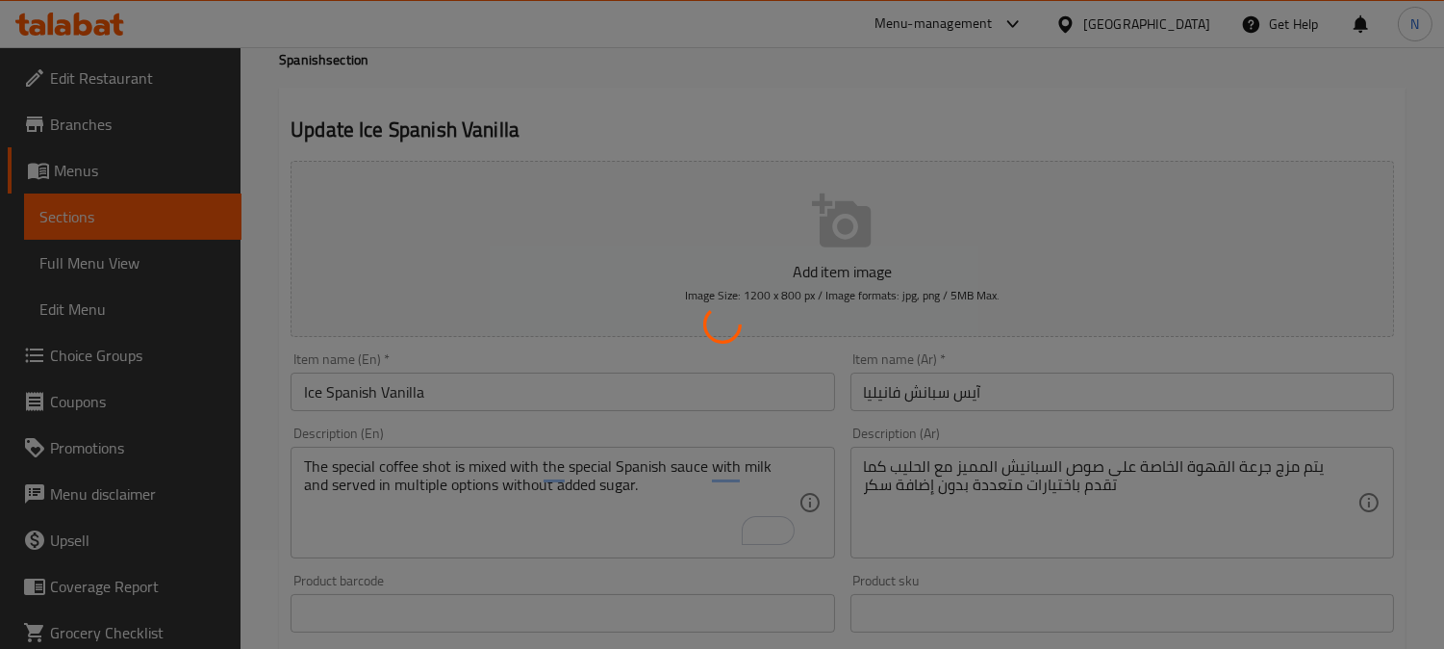
type input "اختيارك من"
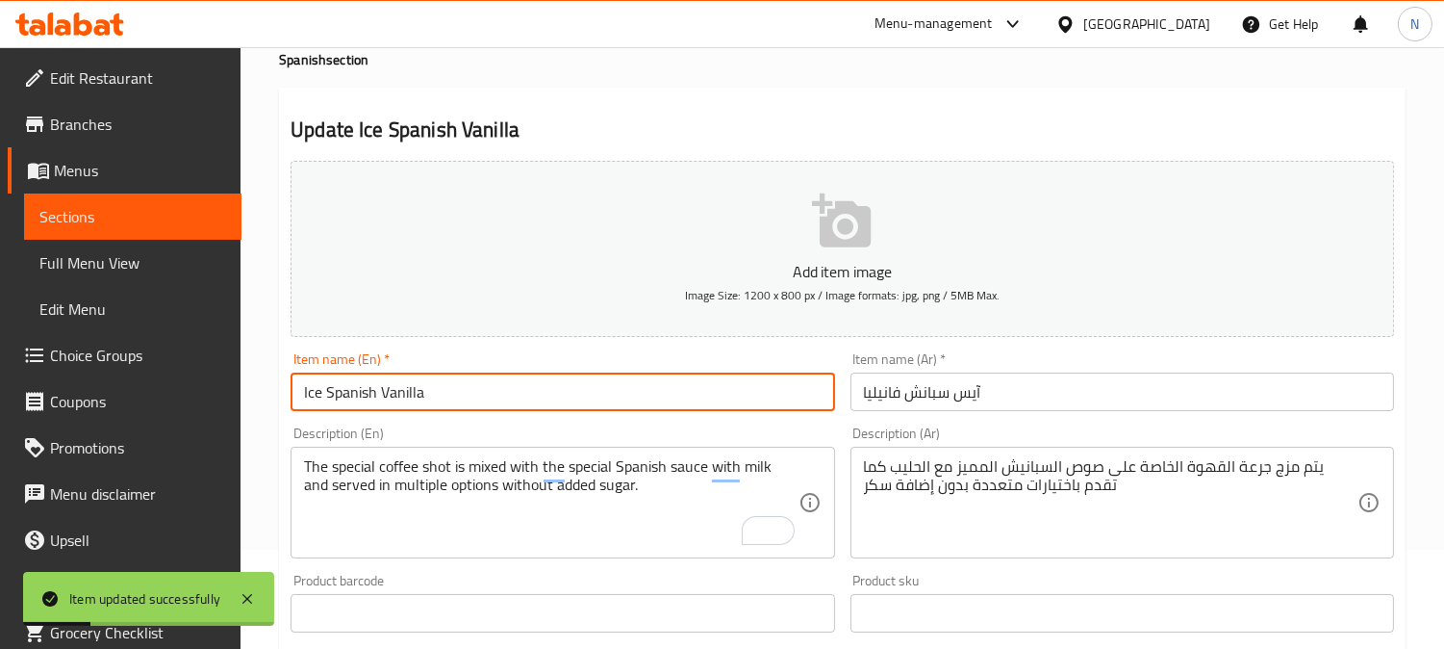
drag, startPoint x: 359, startPoint y: 389, endPoint x: 325, endPoint y: 378, distance: 35.3
click at [325, 378] on input "Ice Spanish Vanilla" at bounding box center [563, 391] width 544 height 38
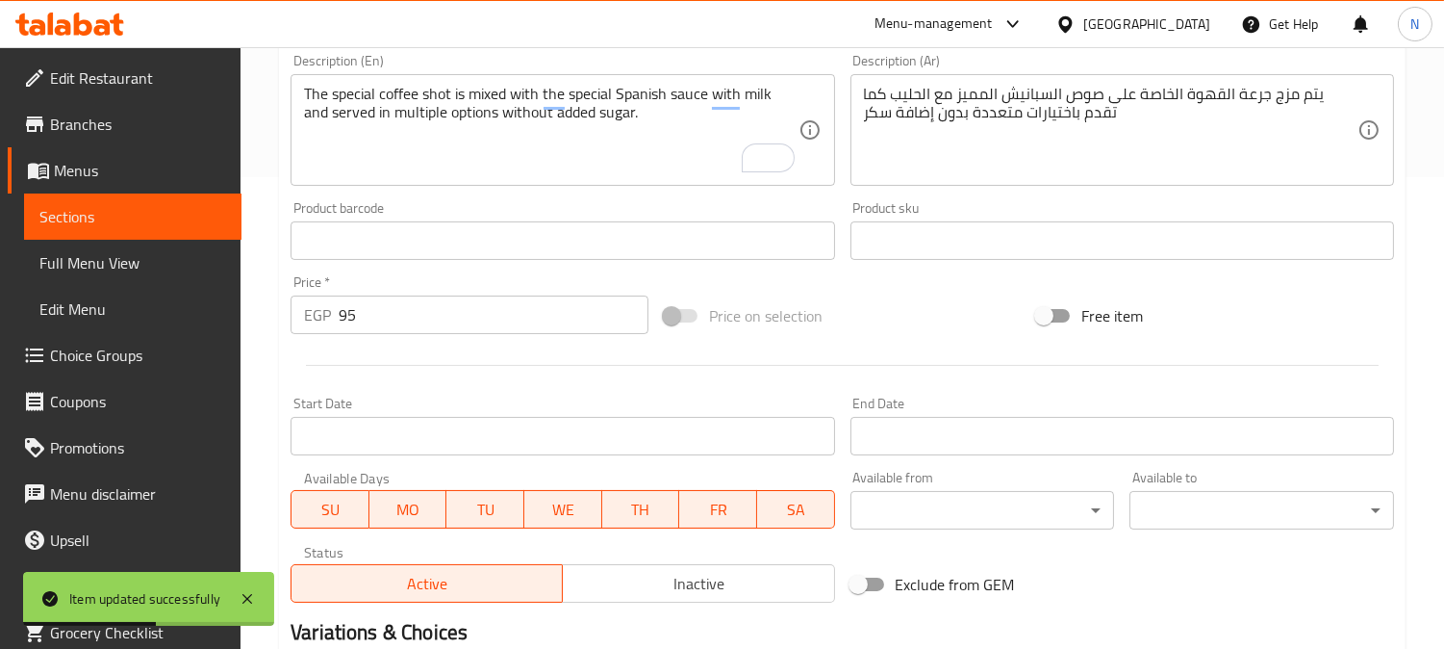
scroll to position [741, 0]
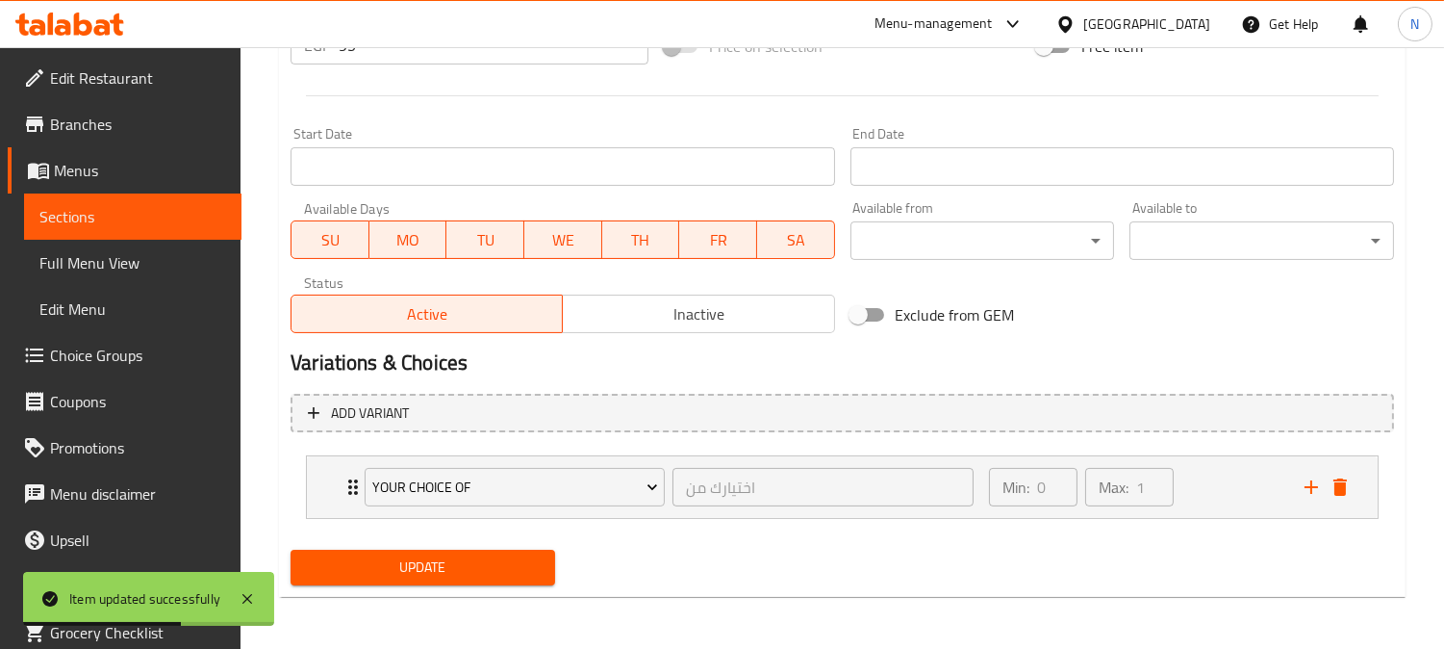
click at [107, 245] on link "Full Menu View" at bounding box center [132, 263] width 217 height 46
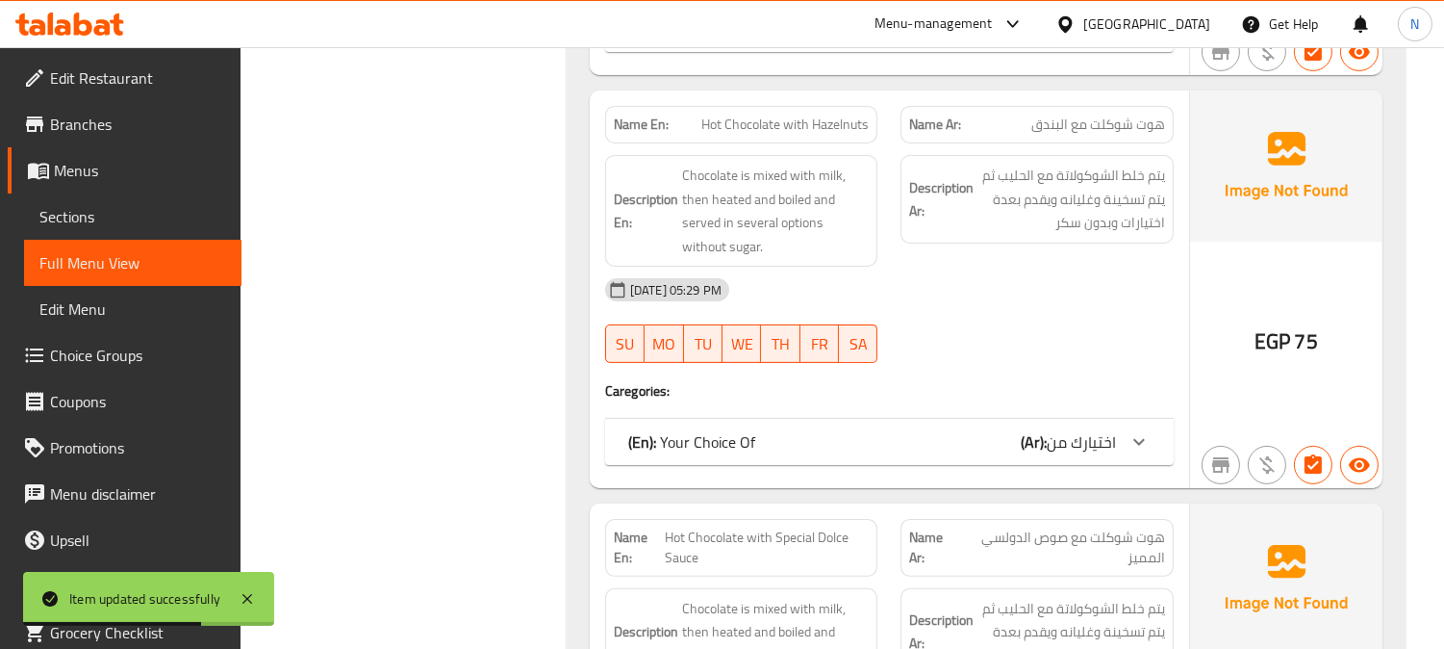
scroll to position [633, 0]
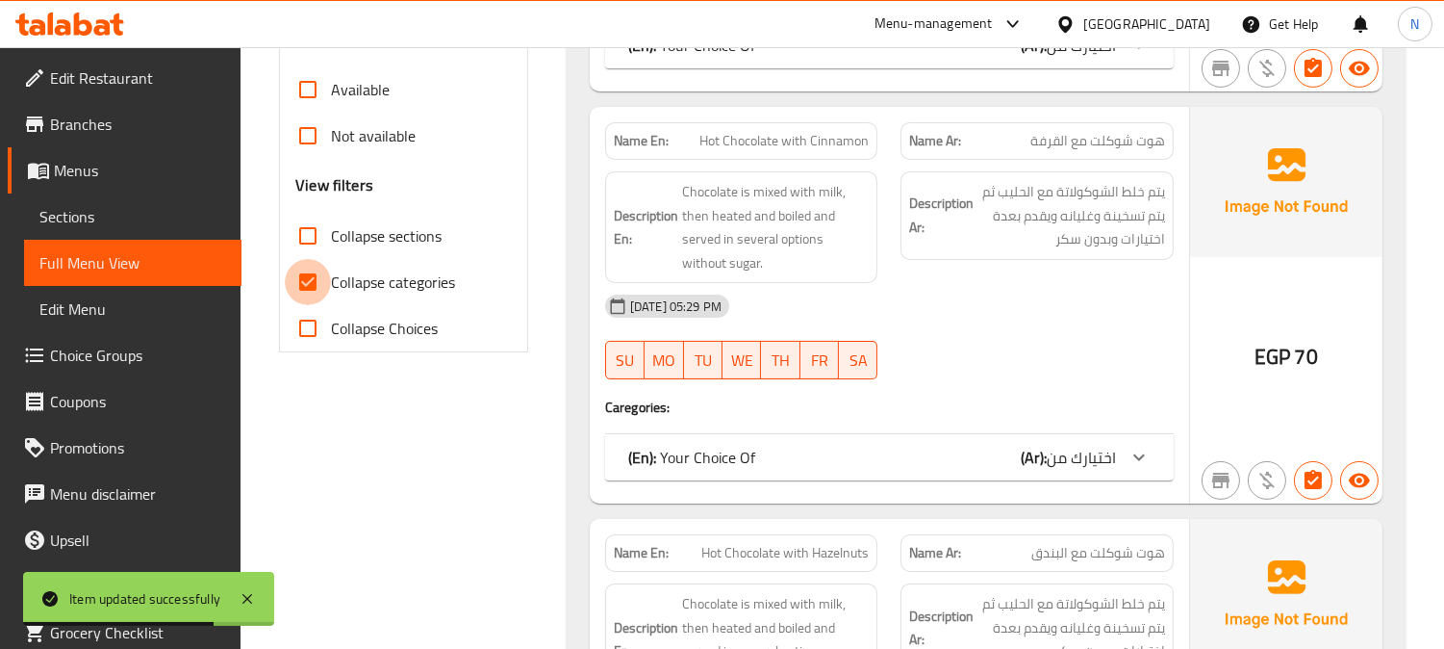
click at [310, 280] on input "Collapse categories" at bounding box center [308, 282] width 46 height 46
checkbox input "false"
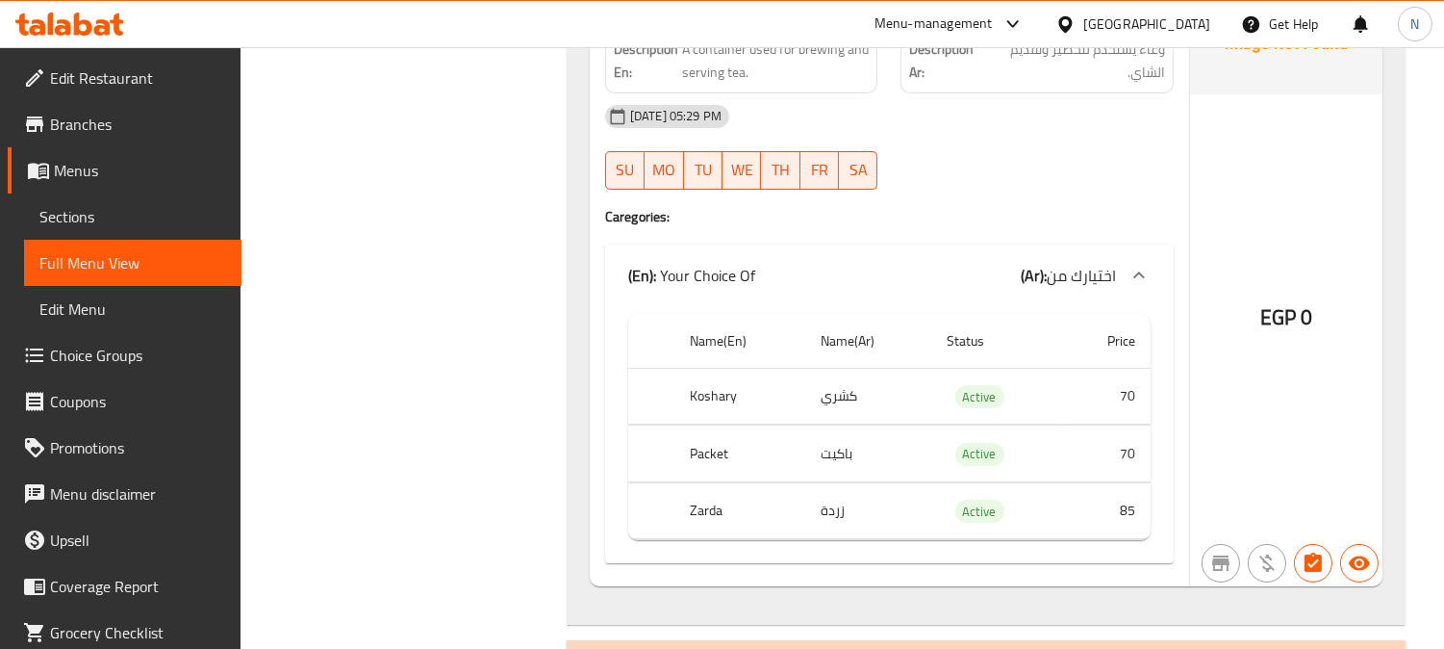
scroll to position [26343, 0]
